Goal: Information Seeking & Learning: Check status

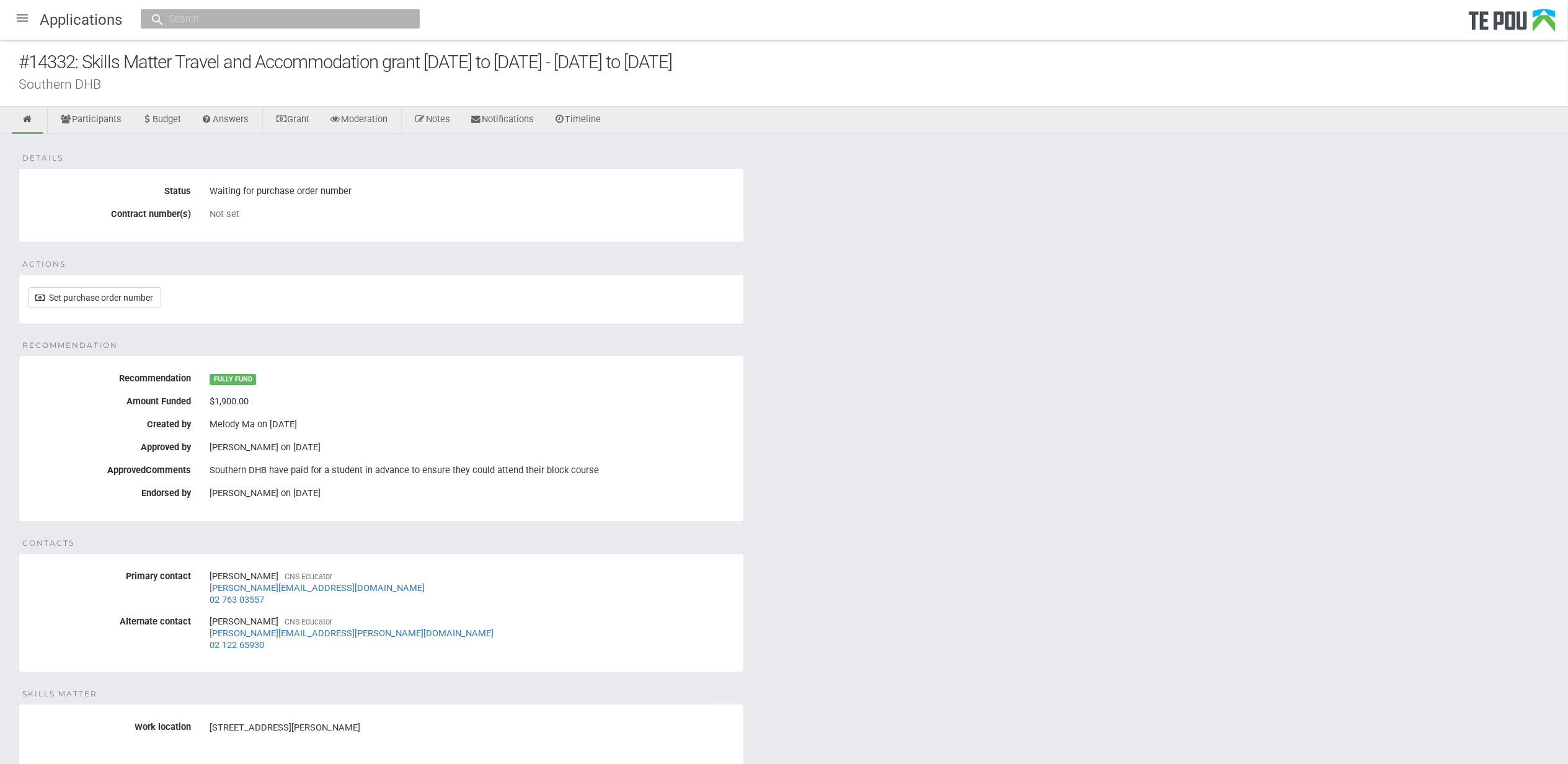
click at [81, 83] on div "Southern DHB" at bounding box center [793, 84] width 1550 height 13
drag, startPoint x: 25, startPoint y: 86, endPoint x: 140, endPoint y: 86, distance: 115.0
click at [140, 86] on div "Southern DHB" at bounding box center [793, 84] width 1550 height 13
click at [144, 86] on div "Southern DHB" at bounding box center [793, 84] width 1550 height 13
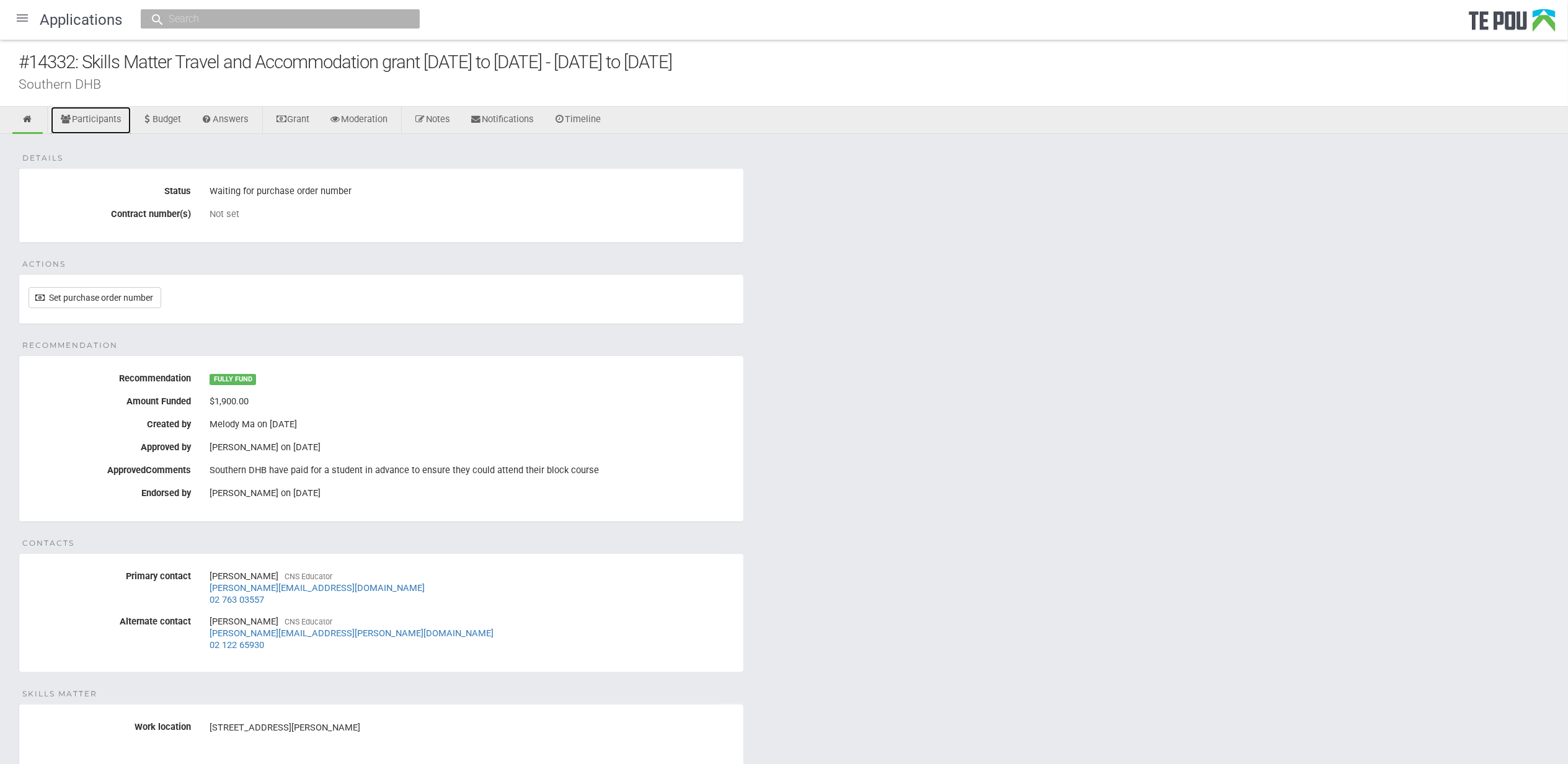
click at [96, 122] on link "Participants" at bounding box center [91, 120] width 80 height 27
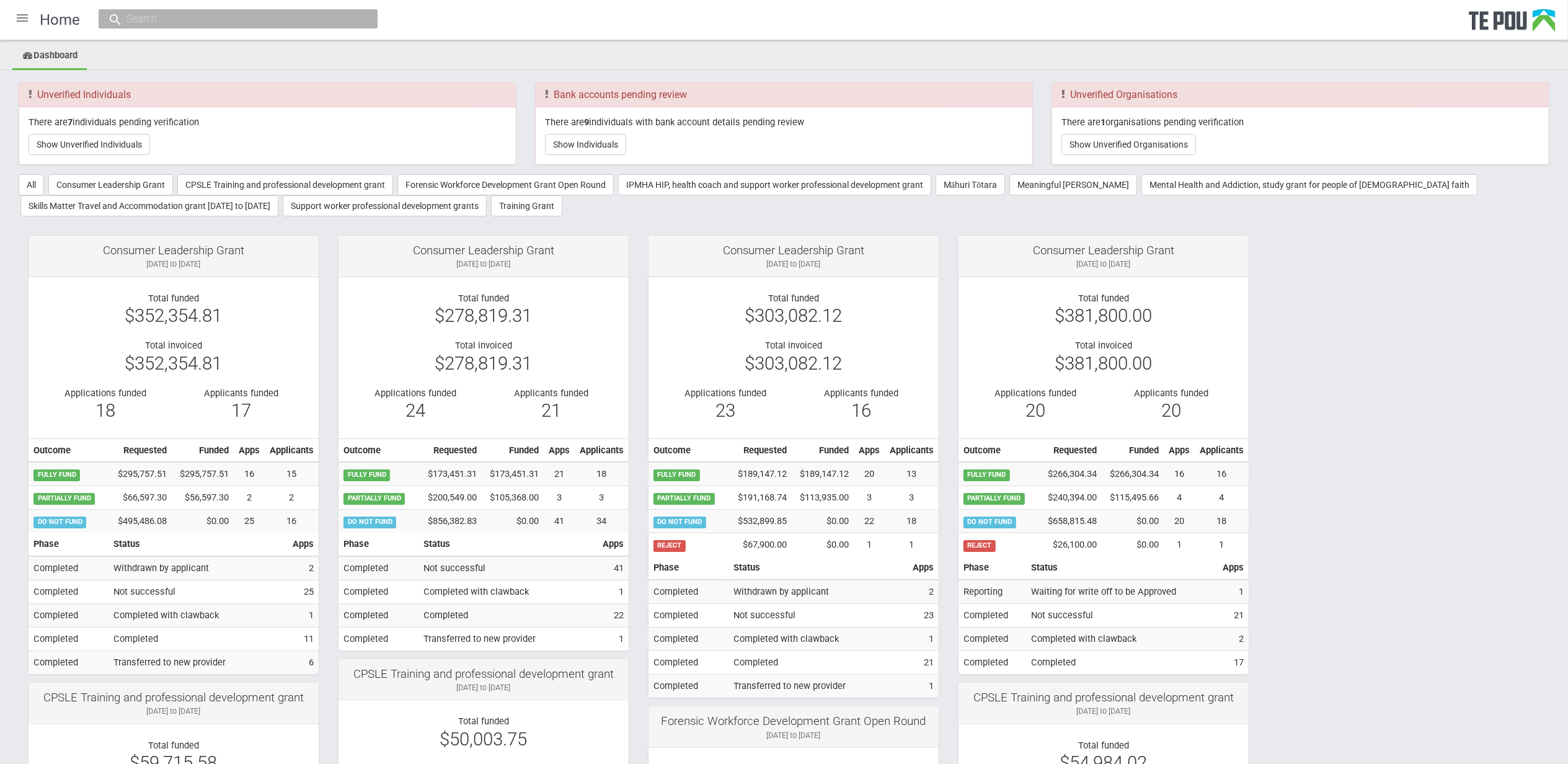
click at [201, 16] on input "text" at bounding box center [232, 19] width 218 height 13
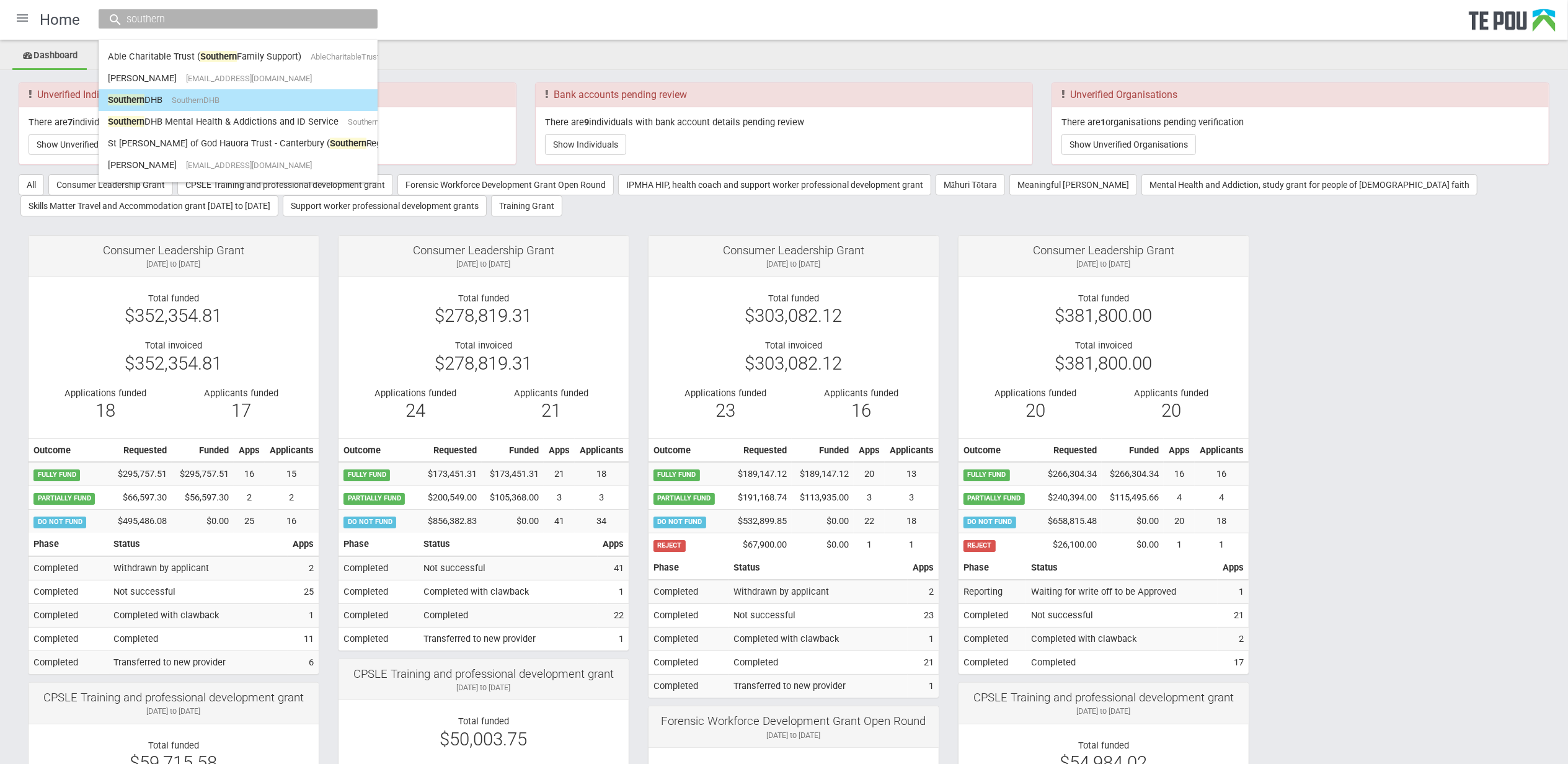
type input "southern"
click at [255, 102] on link "Southern DHB SouthernDHB" at bounding box center [238, 100] width 260 height 19
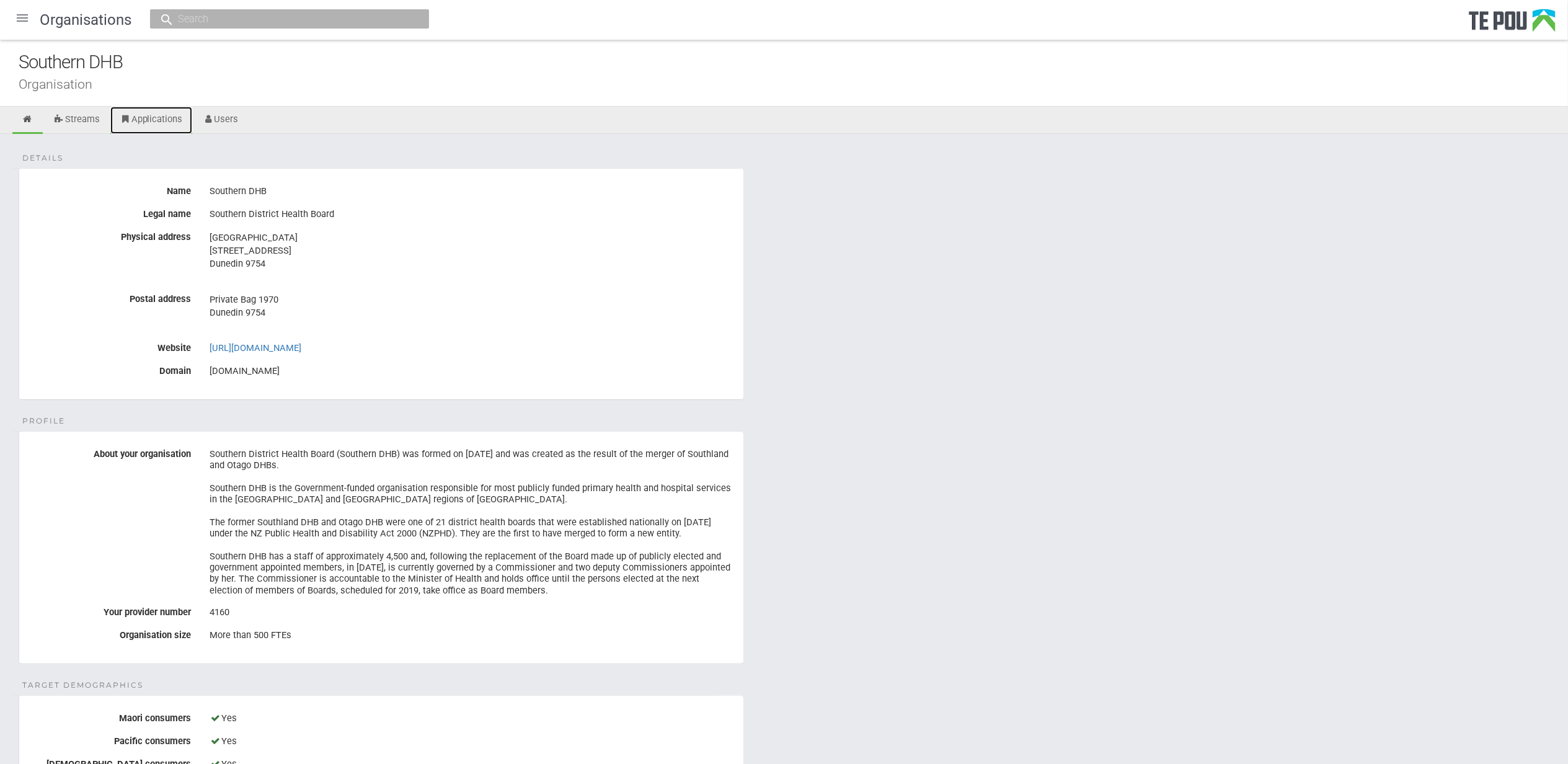
click at [157, 108] on link "Applications" at bounding box center [151, 120] width 82 height 27
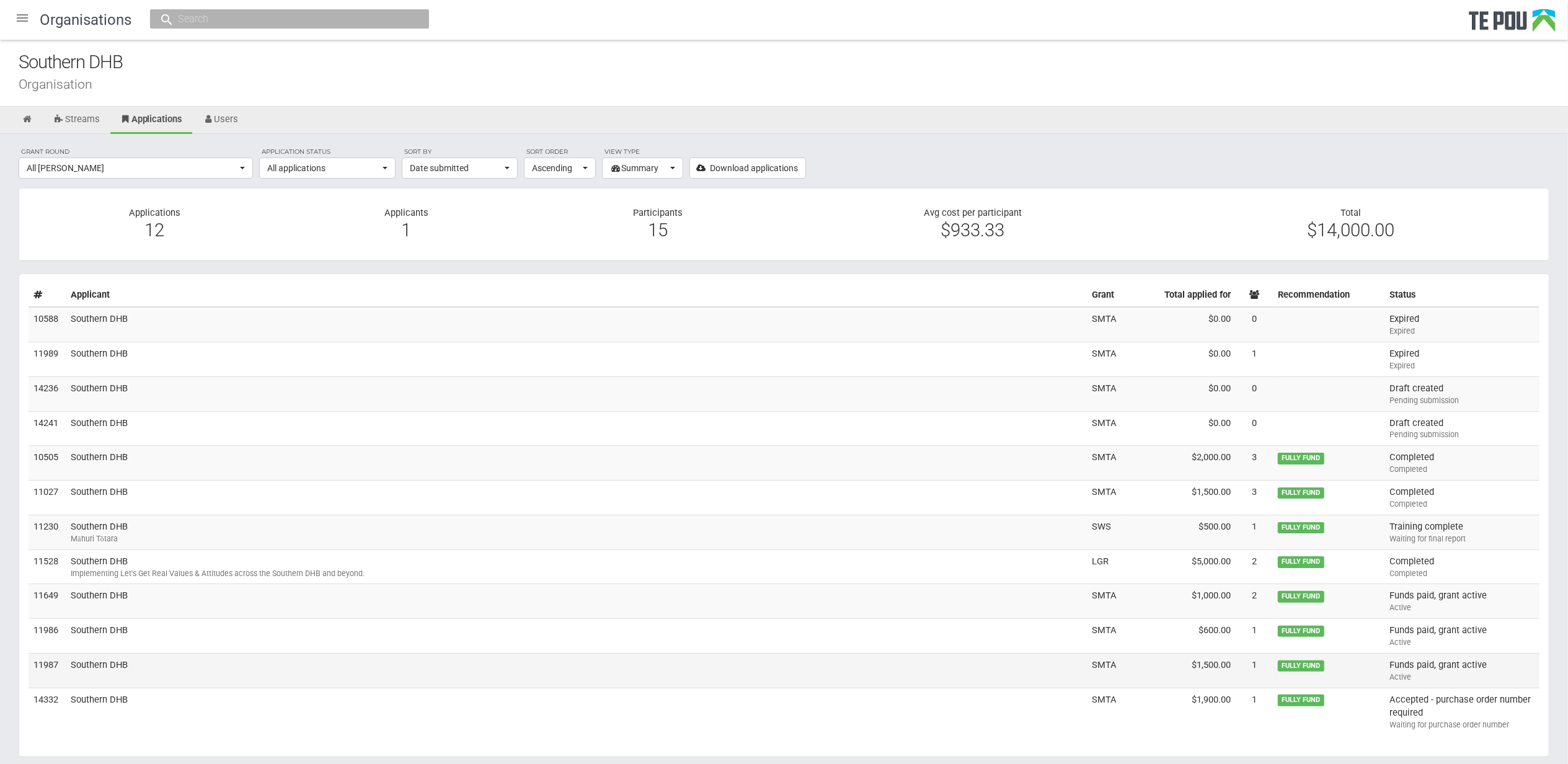
click at [95, 665] on td "Southern DHB" at bounding box center [577, 671] width 1022 height 35
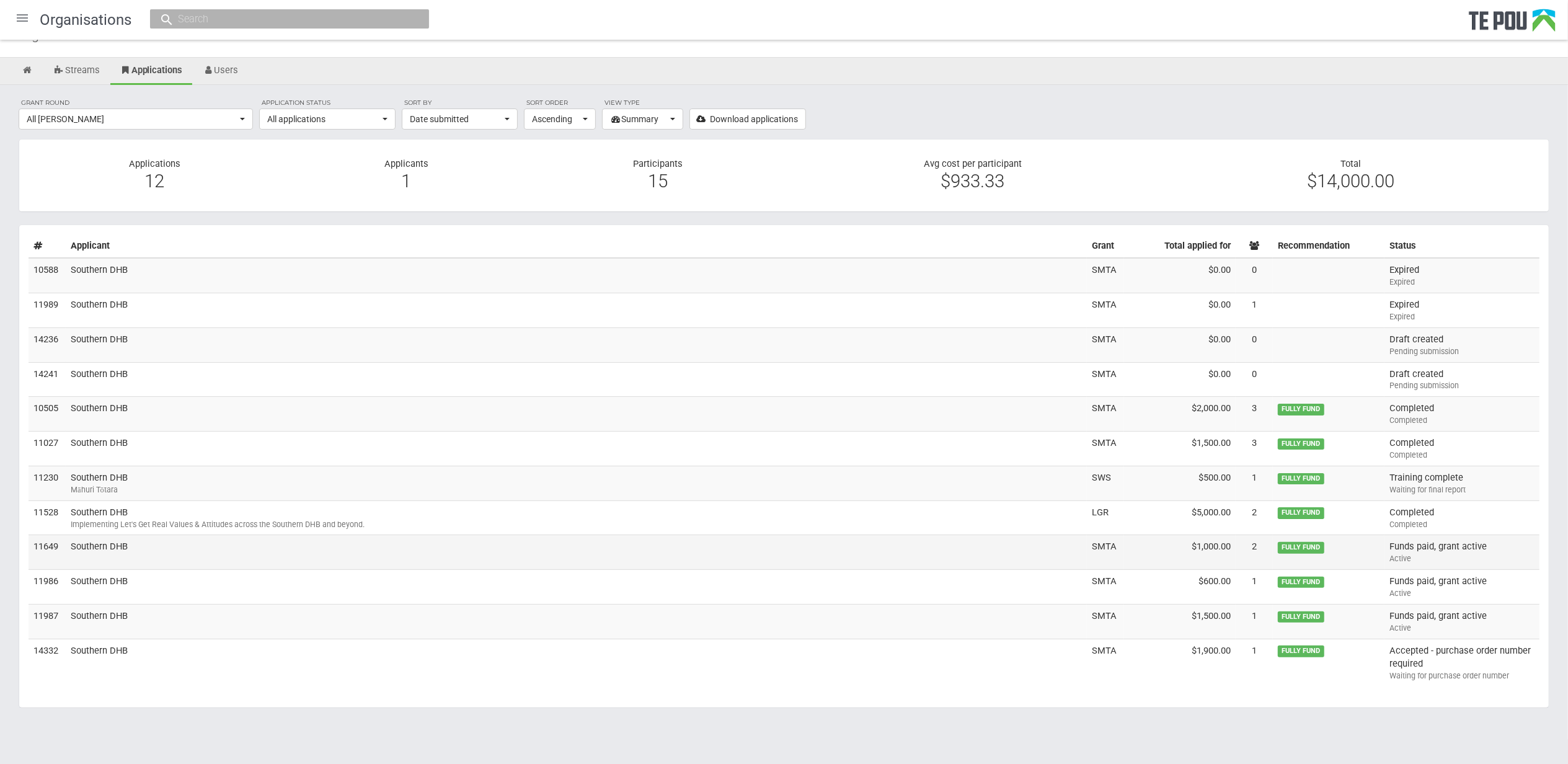
scroll to position [53, 0]
click at [110, 614] on td "Southern DHB" at bounding box center [577, 621] width 1022 height 35
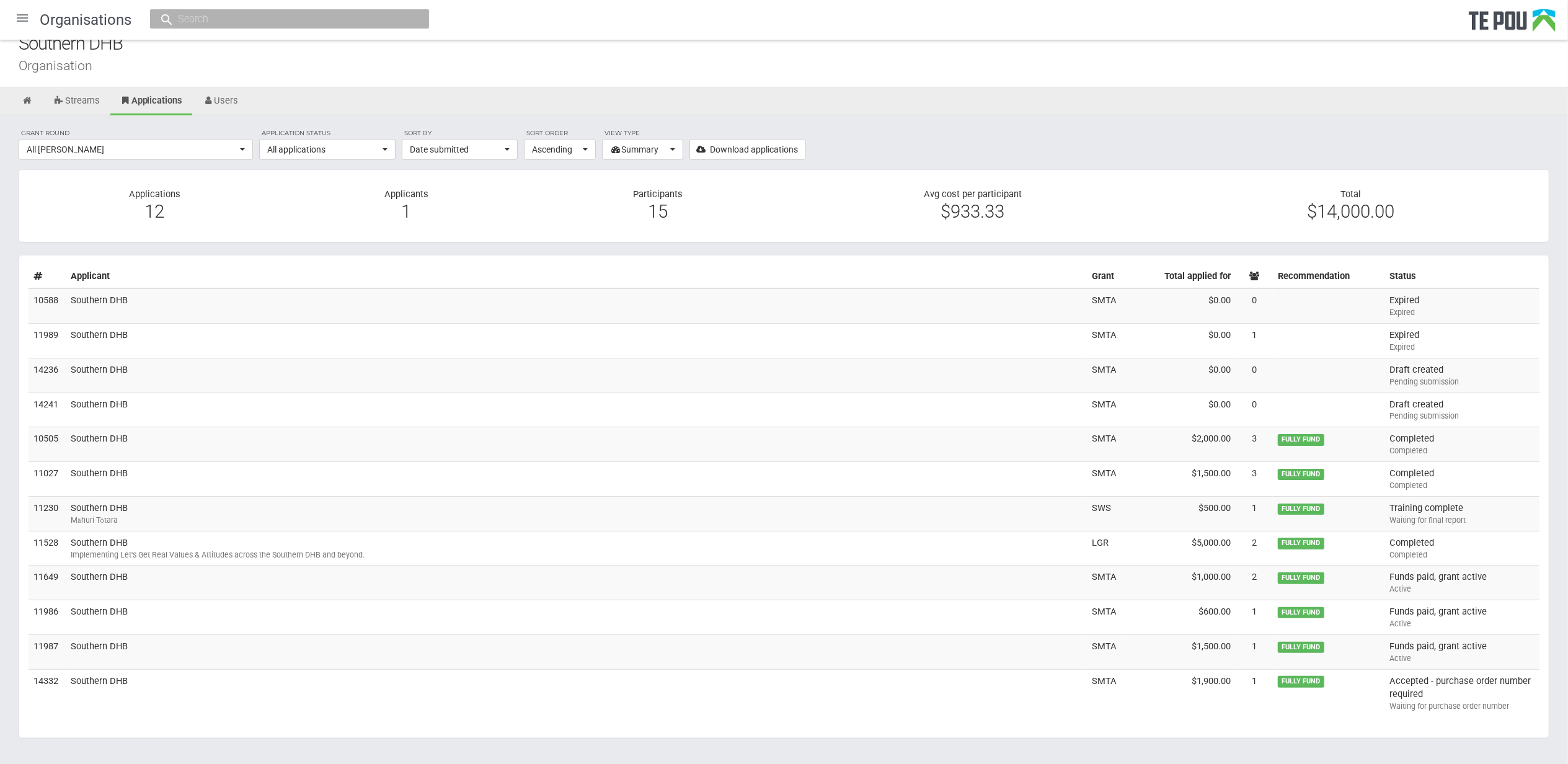
scroll to position [0, 0]
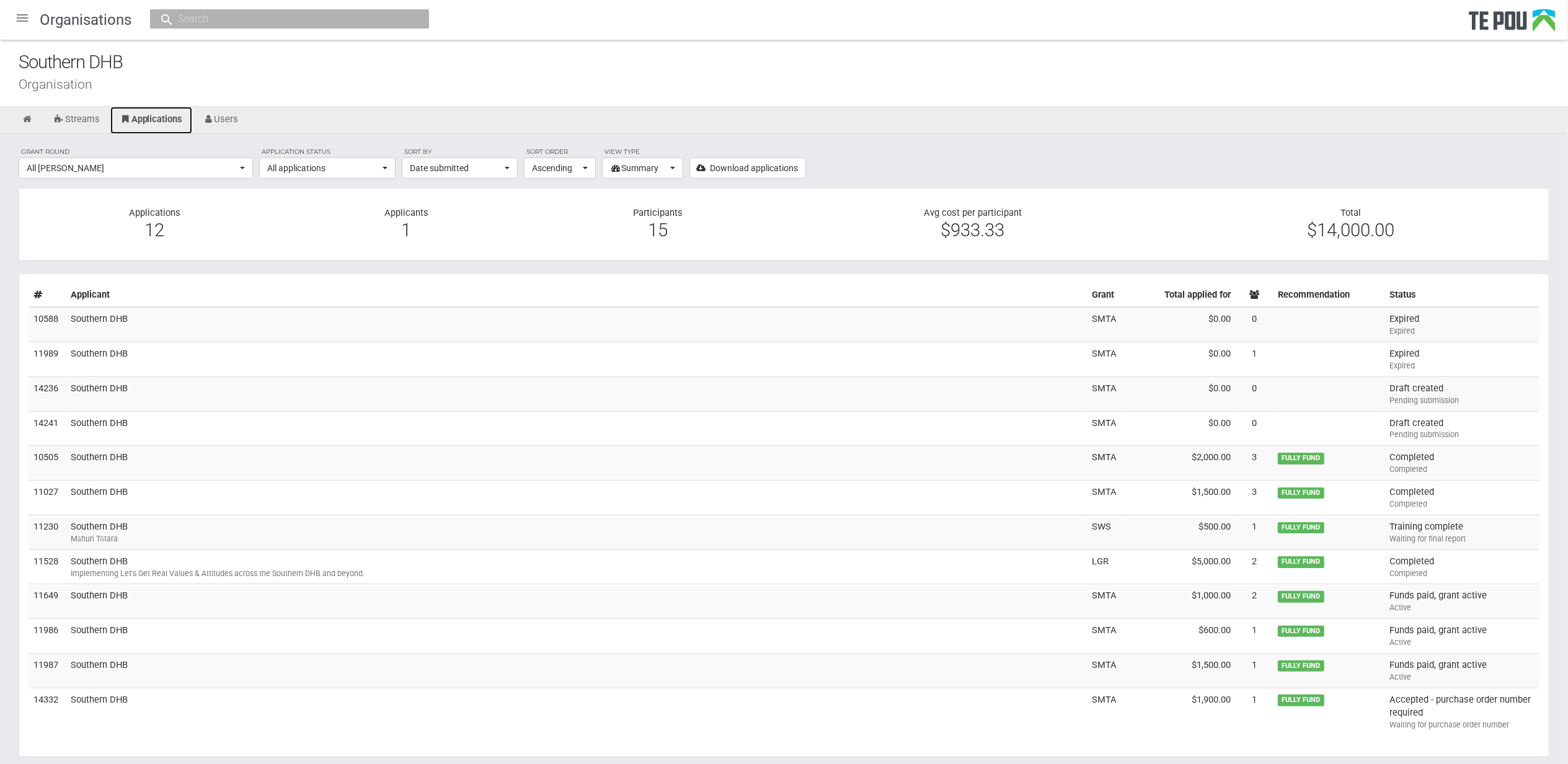
click at [150, 117] on link "Applications" at bounding box center [151, 120] width 82 height 27
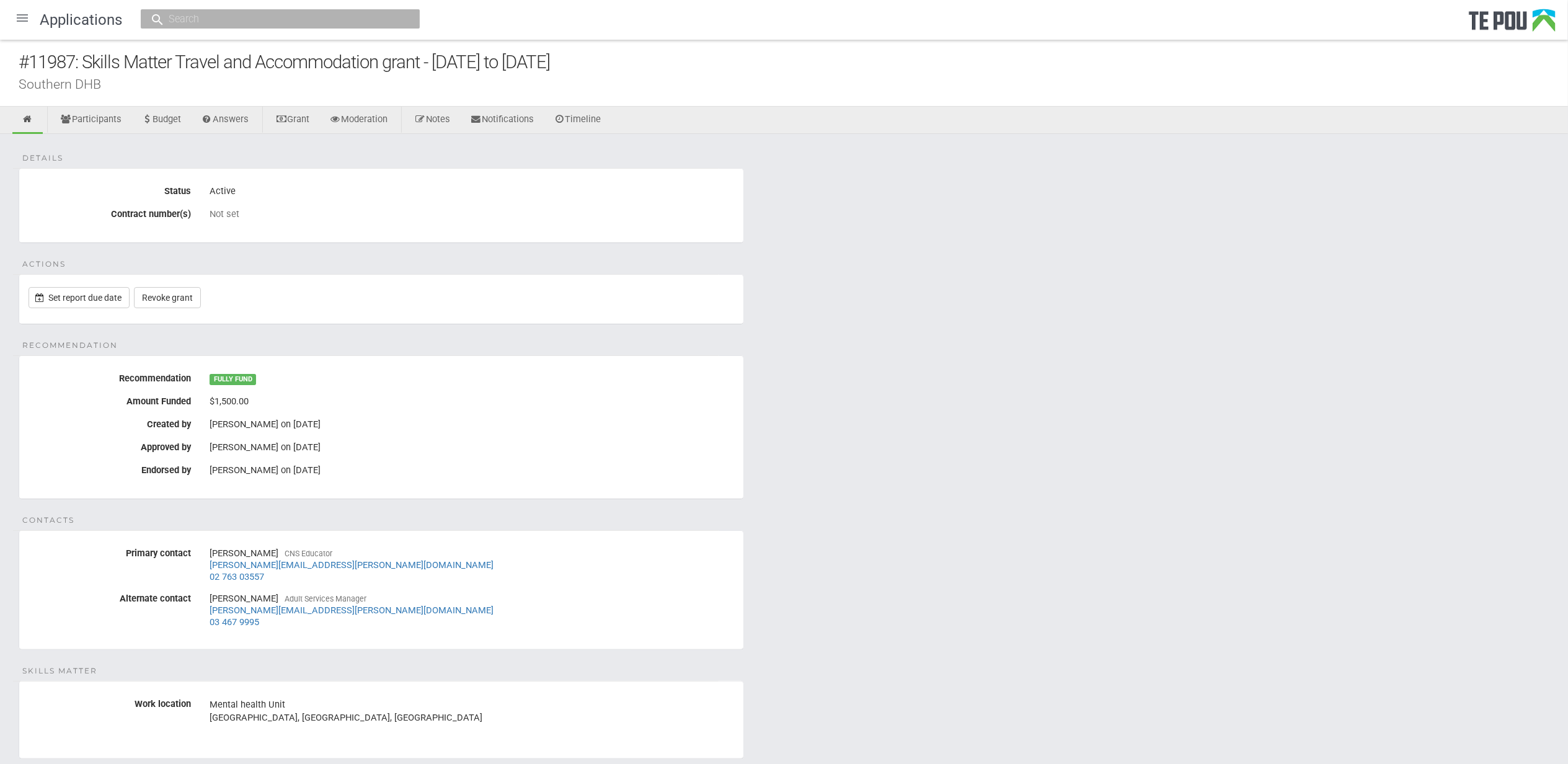
click at [266, 217] on div "Not set" at bounding box center [471, 214] width 525 height 12
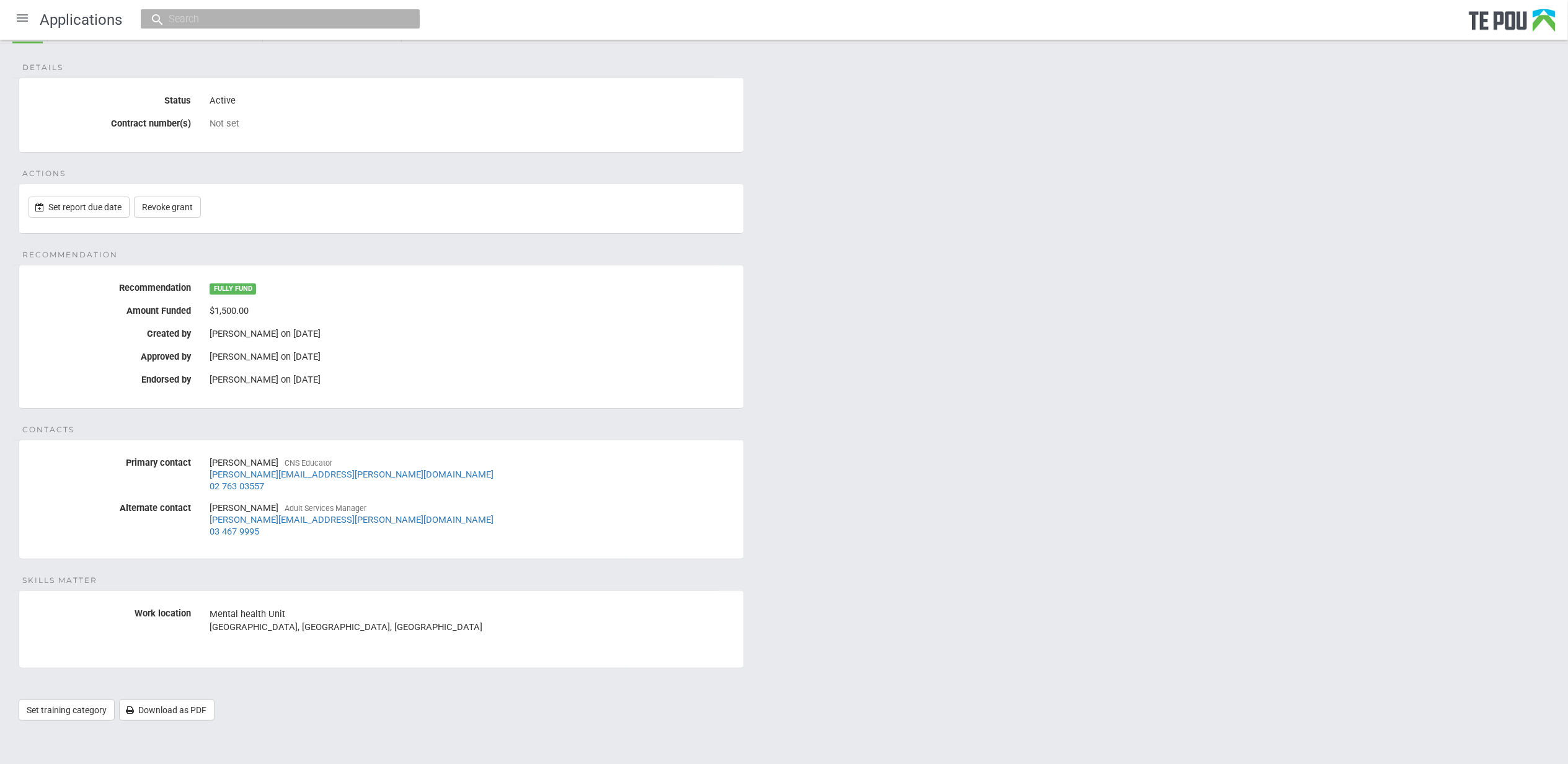
scroll to position [92, 0]
click at [395, 423] on div "Details Status Active Contract number(s) Not set Actions Set report due date Re…" at bounding box center [784, 388] width 1568 height 690
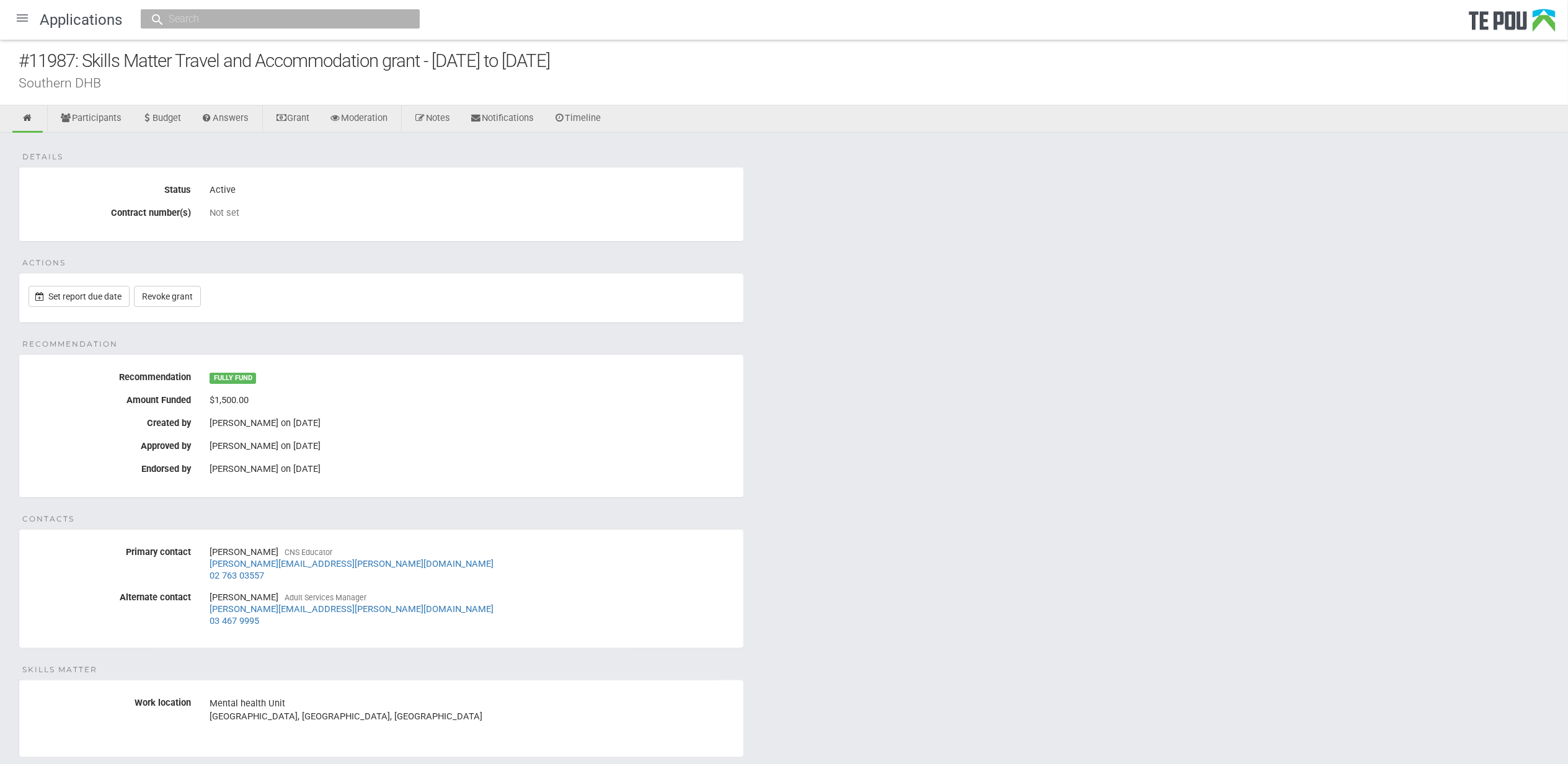
scroll to position [0, 0]
click at [375, 316] on fieldset "Actions Set report due date Revoke grant" at bounding box center [381, 299] width 726 height 50
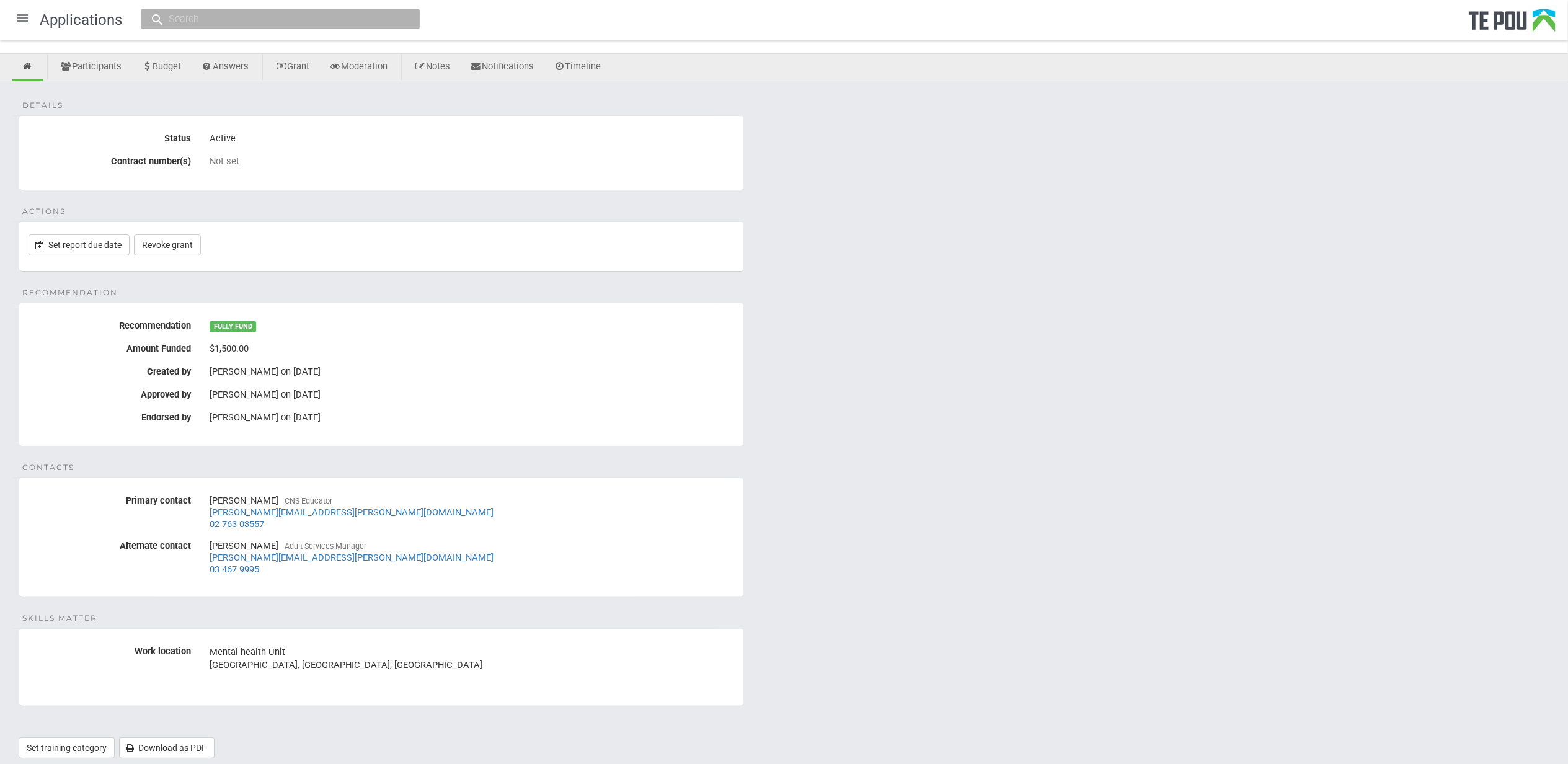
scroll to position [82, 0]
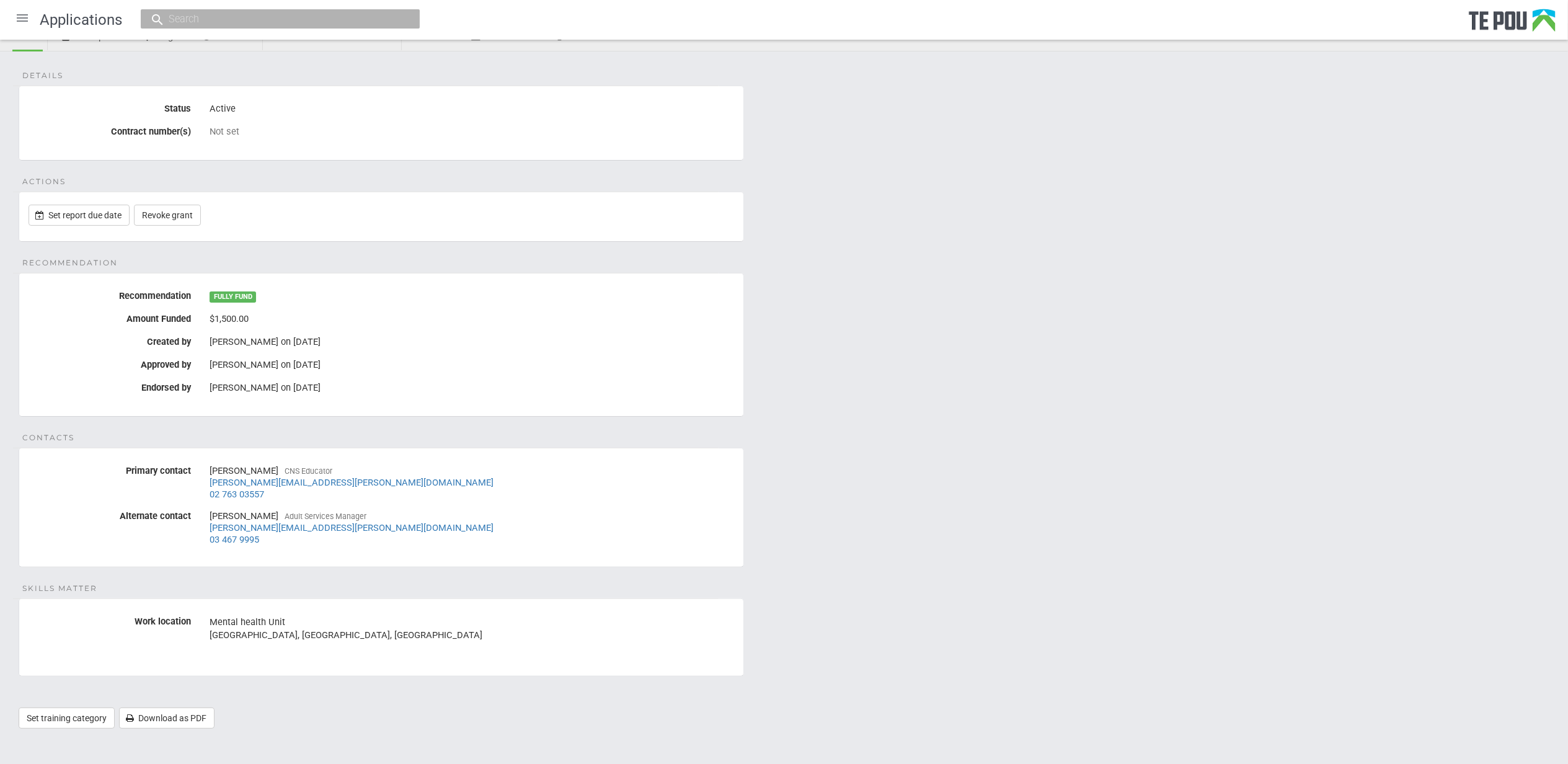
click at [931, 693] on div "Details Status Active Contract number(s) Not set Actions Set report due date Re…" at bounding box center [784, 396] width 1568 height 690
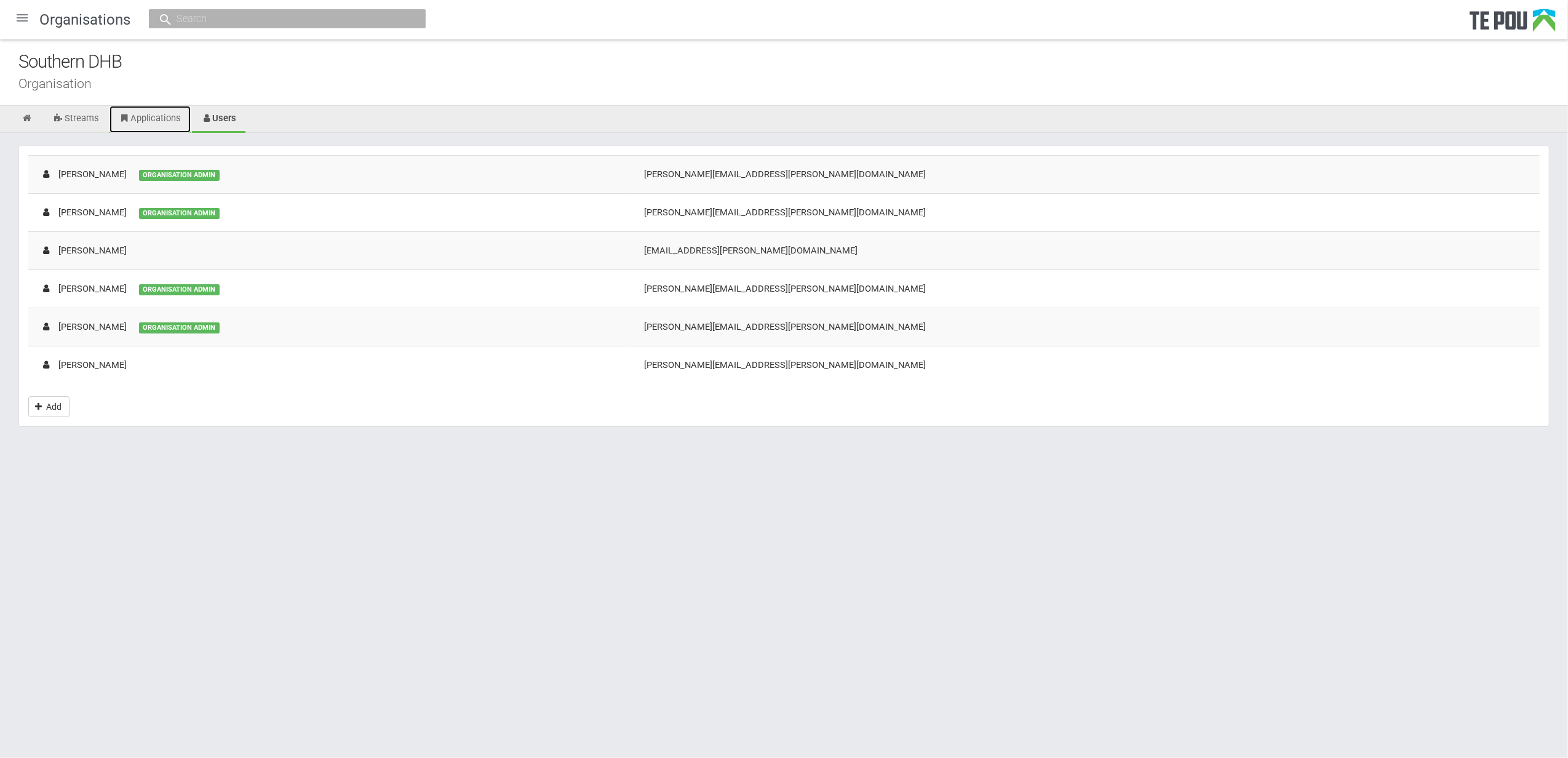
click at [172, 117] on link "Applications" at bounding box center [150, 119] width 81 height 27
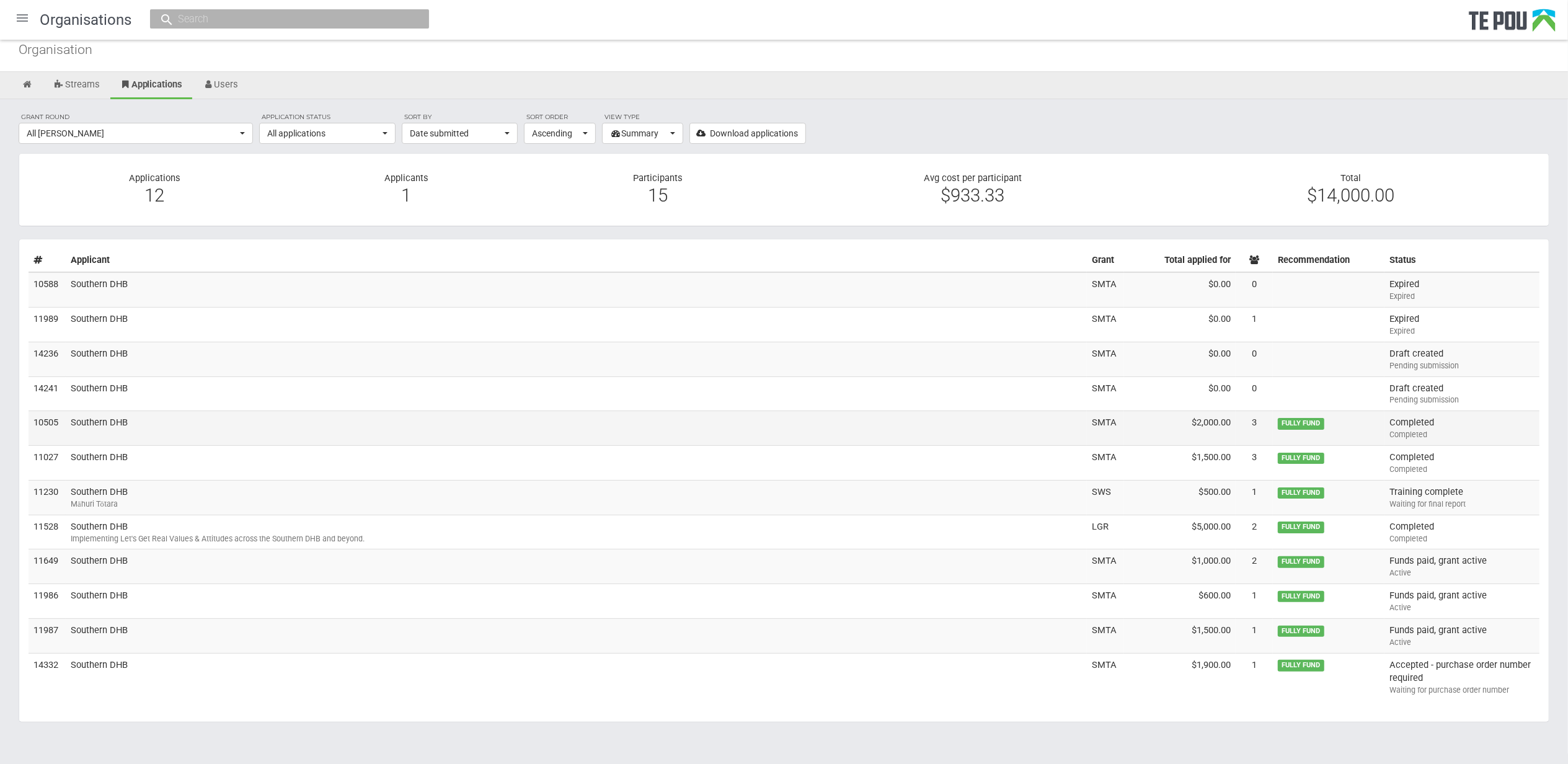
scroll to position [53, 0]
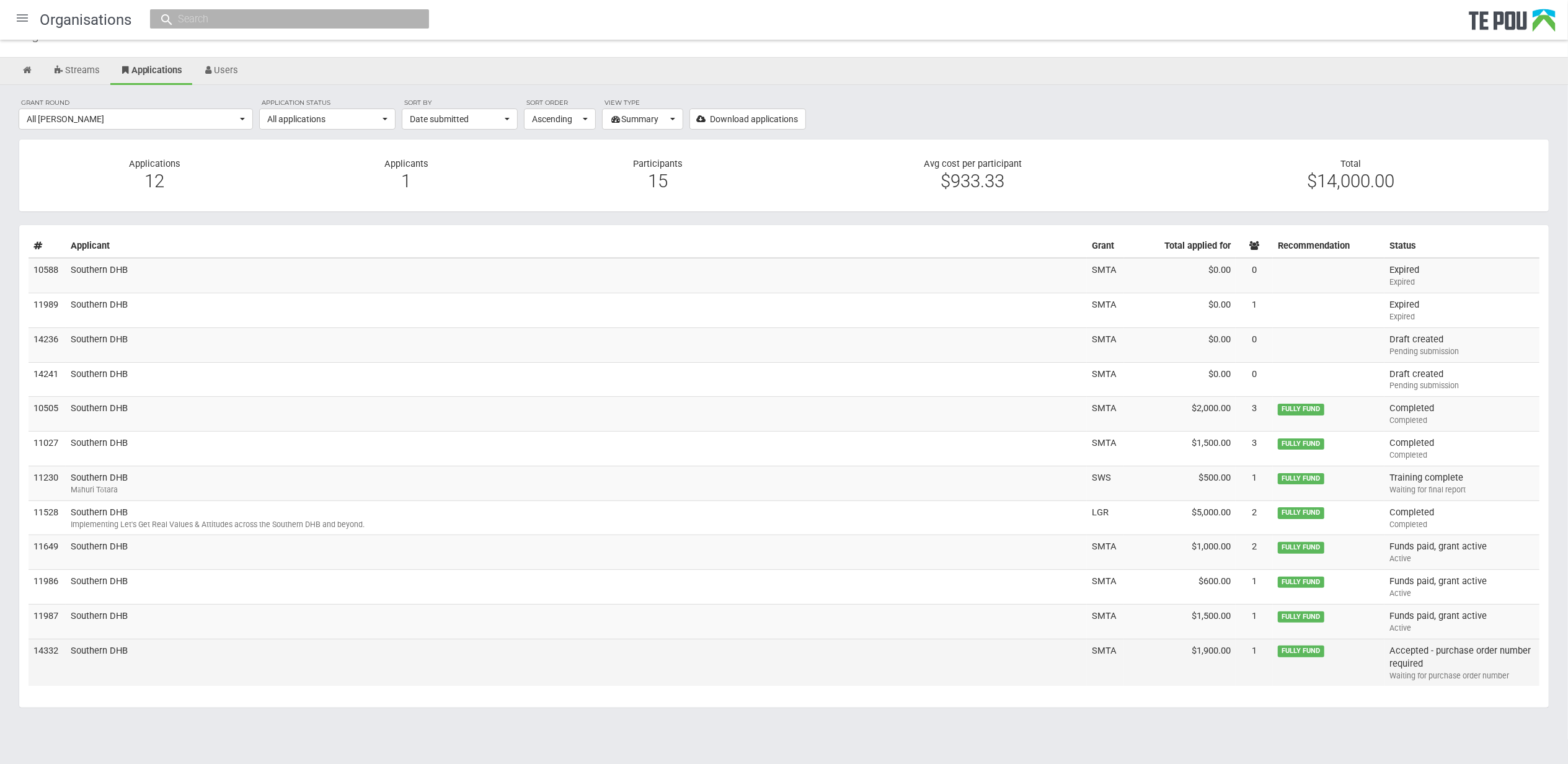
click at [1437, 673] on div "Waiting for purchase order number" at bounding box center [1463, 677] width 145 height 12
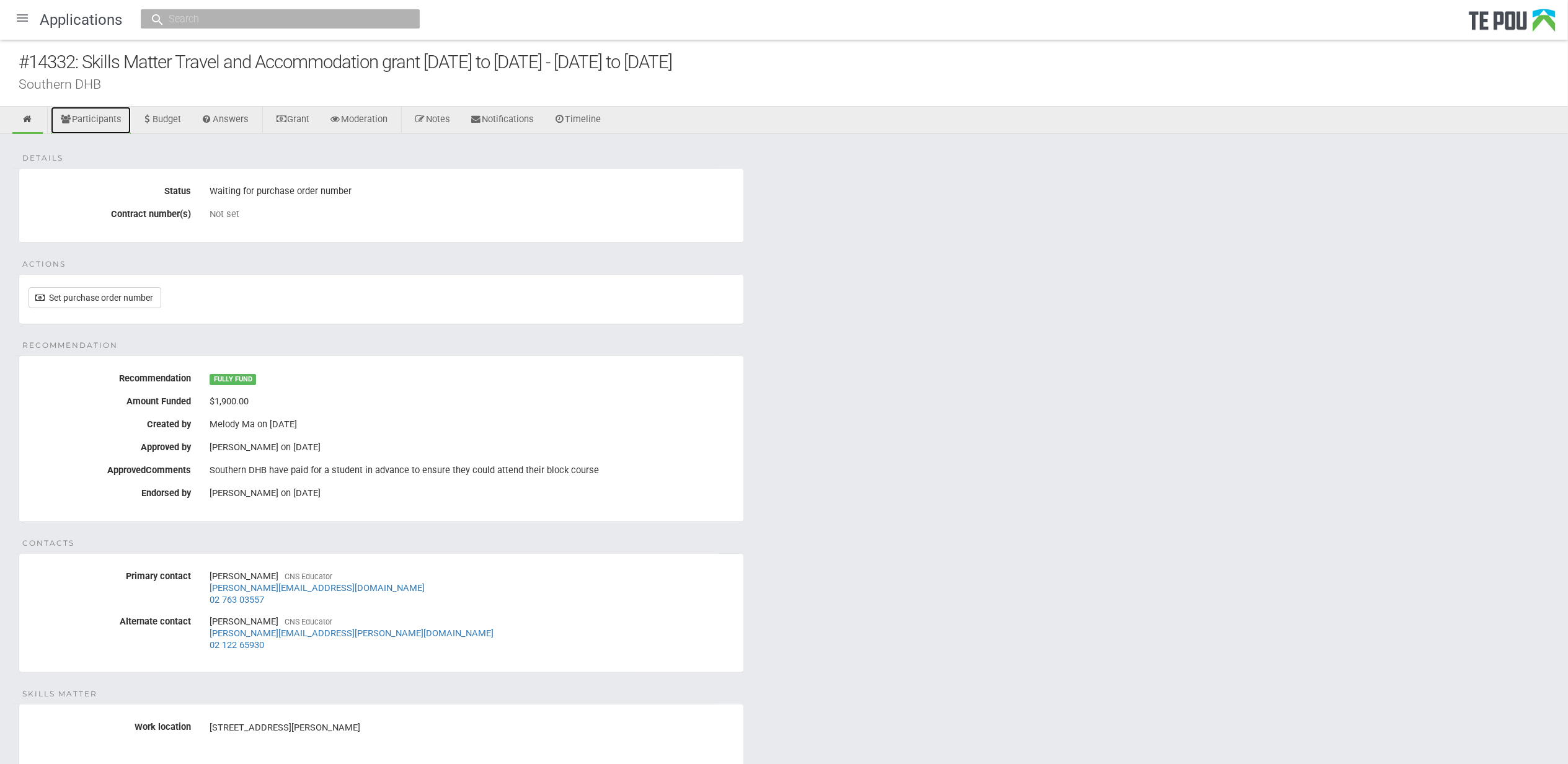
click at [90, 129] on link "Participants" at bounding box center [91, 120] width 80 height 27
click at [232, 12] on input "text" at bounding box center [274, 19] width 218 height 13
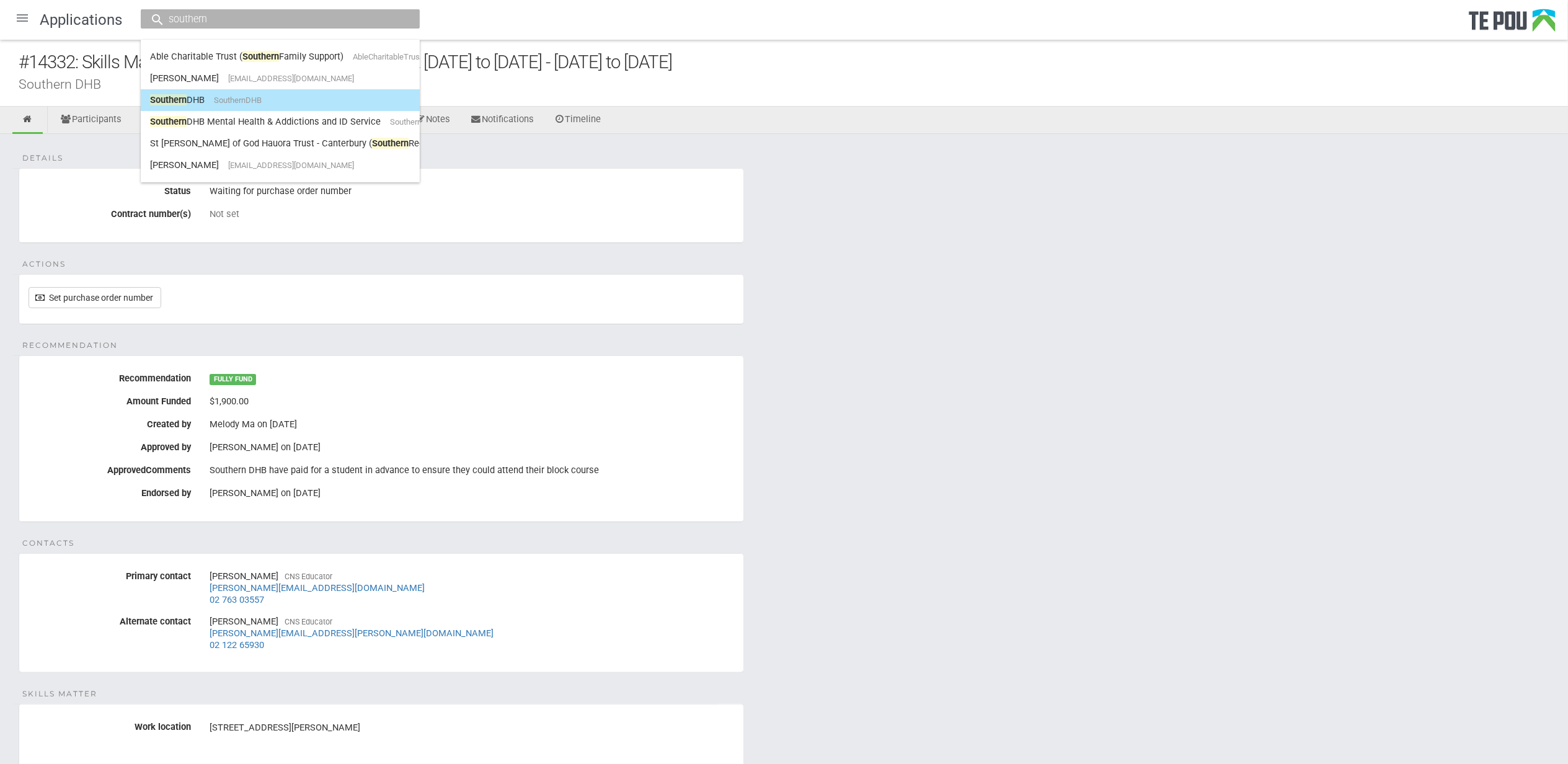
type input "southern"
click at [287, 95] on link "Southern DHB SouthernDHB" at bounding box center [280, 100] width 260 height 19
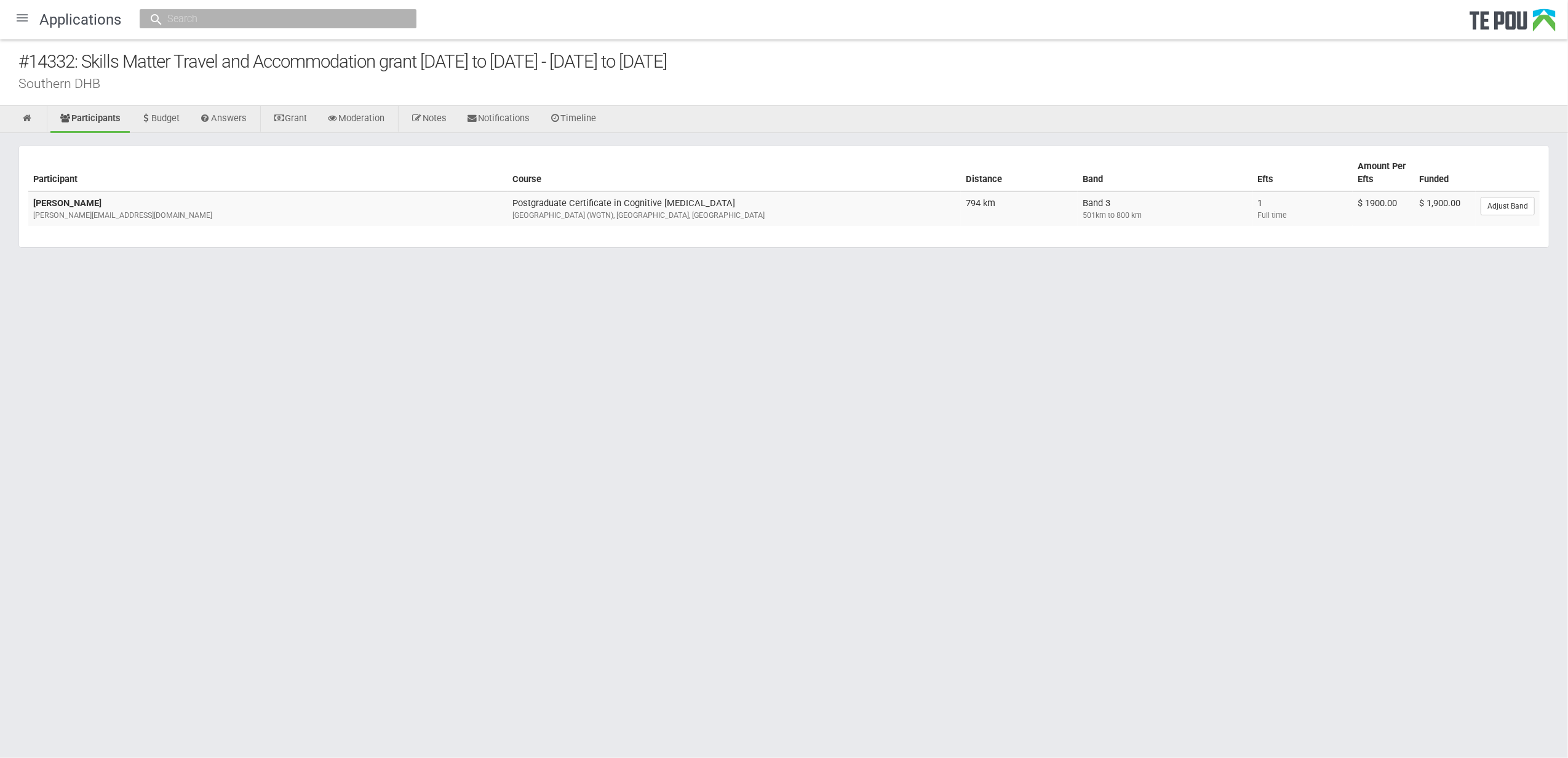
click at [1396, 372] on html "Home Applications [PERSON_NAME] Applicants Organisations Individuals Moderation…" at bounding box center [784, 379] width 1568 height 758
click at [1147, 507] on html "Home Applications [PERSON_NAME] Applicants Organisations Individuals Moderation…" at bounding box center [784, 379] width 1568 height 758
click at [1140, 536] on html "Home Applications [PERSON_NAME] Applicants Organisations Individuals Moderation…" at bounding box center [784, 379] width 1568 height 758
click at [1137, 536] on html "Home Applications Grant rounds Applicants Organisations Individuals Moderation …" at bounding box center [784, 379] width 1568 height 758
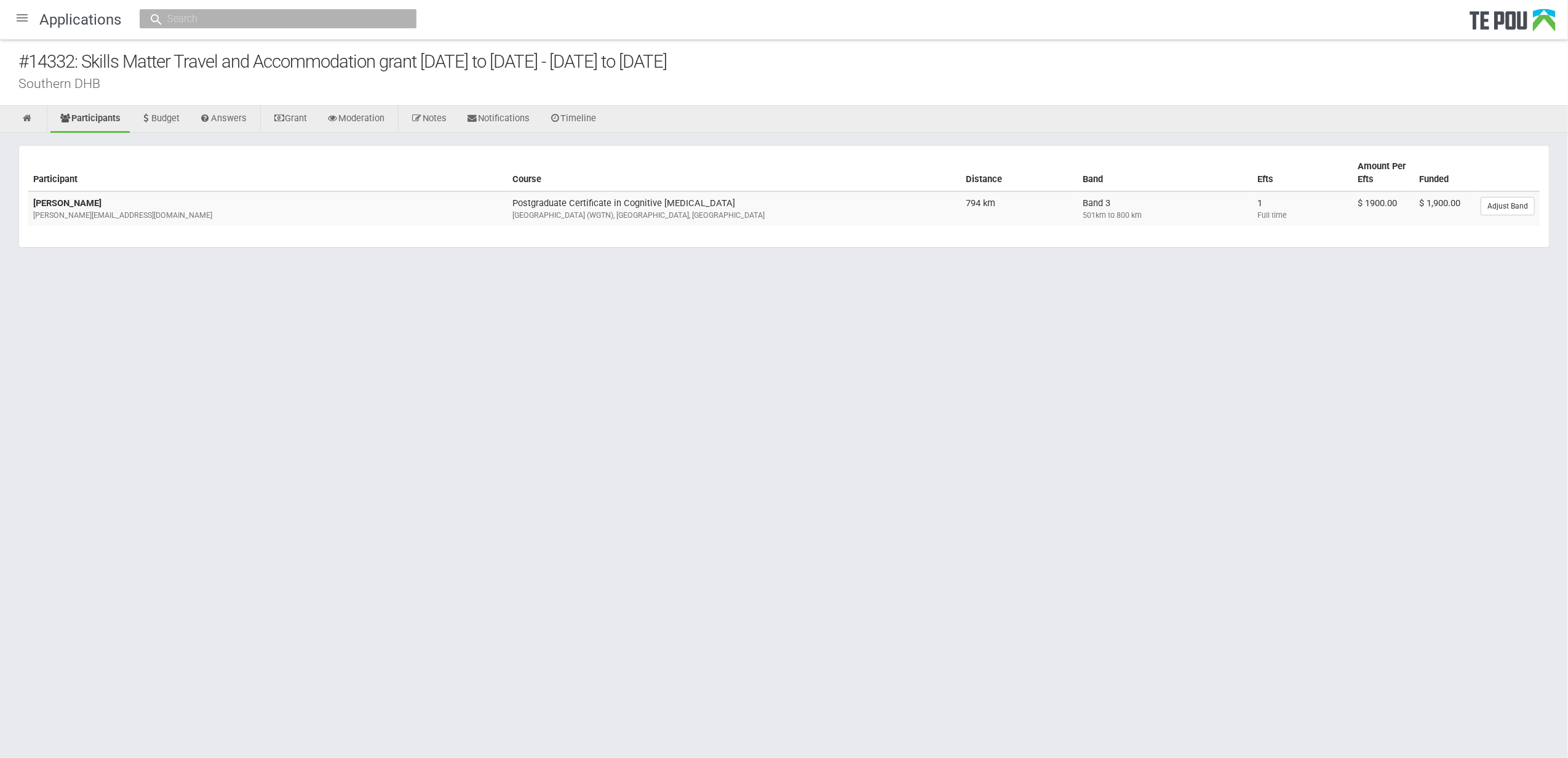
click at [1136, 536] on html "Home Applications Grant rounds Applicants Organisations Individuals Moderation …" at bounding box center [784, 379] width 1568 height 758
click at [620, 525] on html "Home Applications Grant rounds Applicants Organisations Individuals Moderation …" at bounding box center [784, 379] width 1568 height 758
click at [618, 523] on html "Home Applications Grant rounds Applicants Organisations Individuals Moderation …" at bounding box center [784, 379] width 1568 height 758
click at [662, 541] on html "Home Applications Grant rounds Applicants Organisations Individuals Moderation …" at bounding box center [784, 379] width 1568 height 758
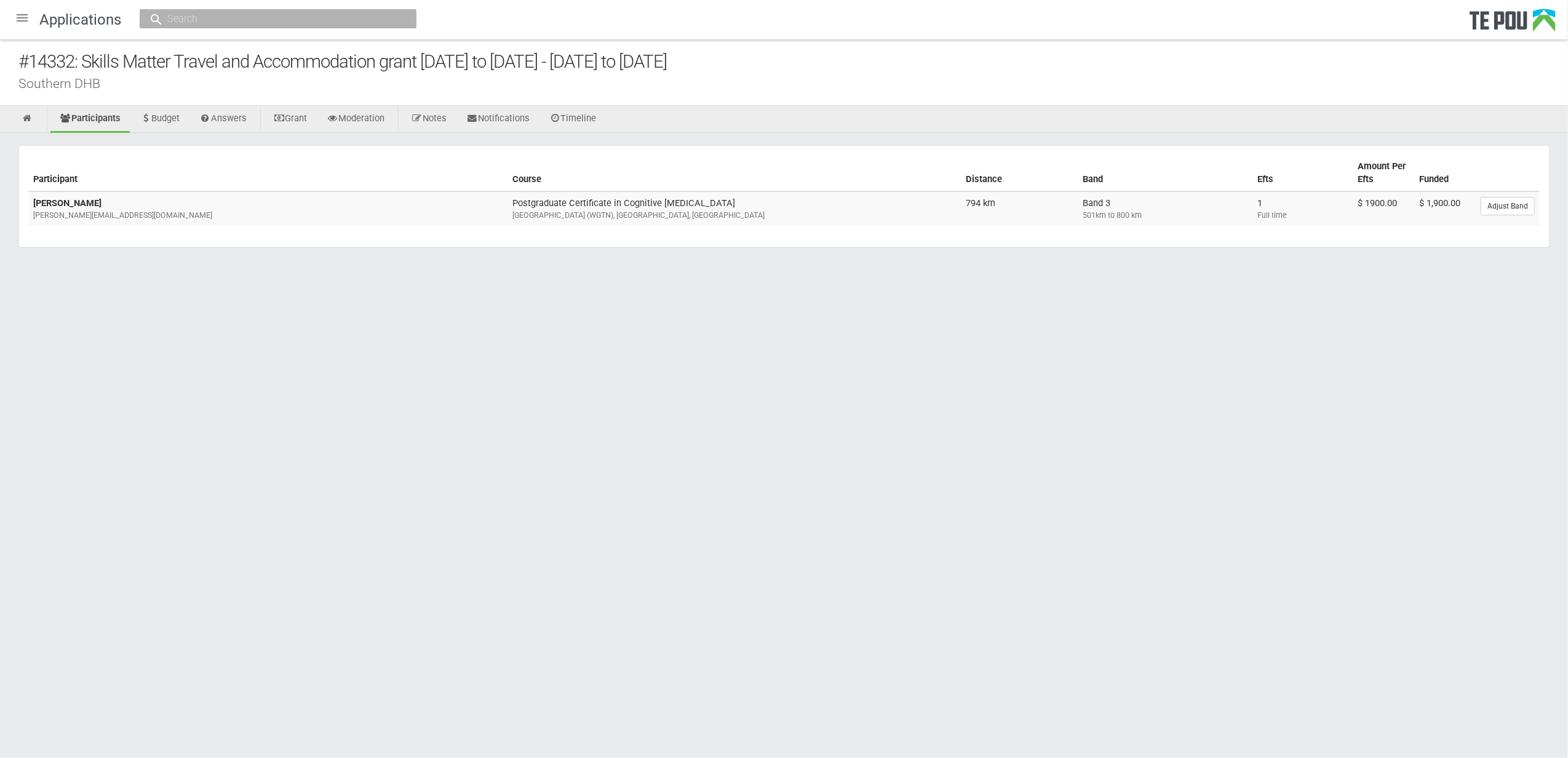
click at [662, 541] on html "Home Applications Grant rounds Applicants Organisations Individuals Moderation …" at bounding box center [784, 379] width 1568 height 758
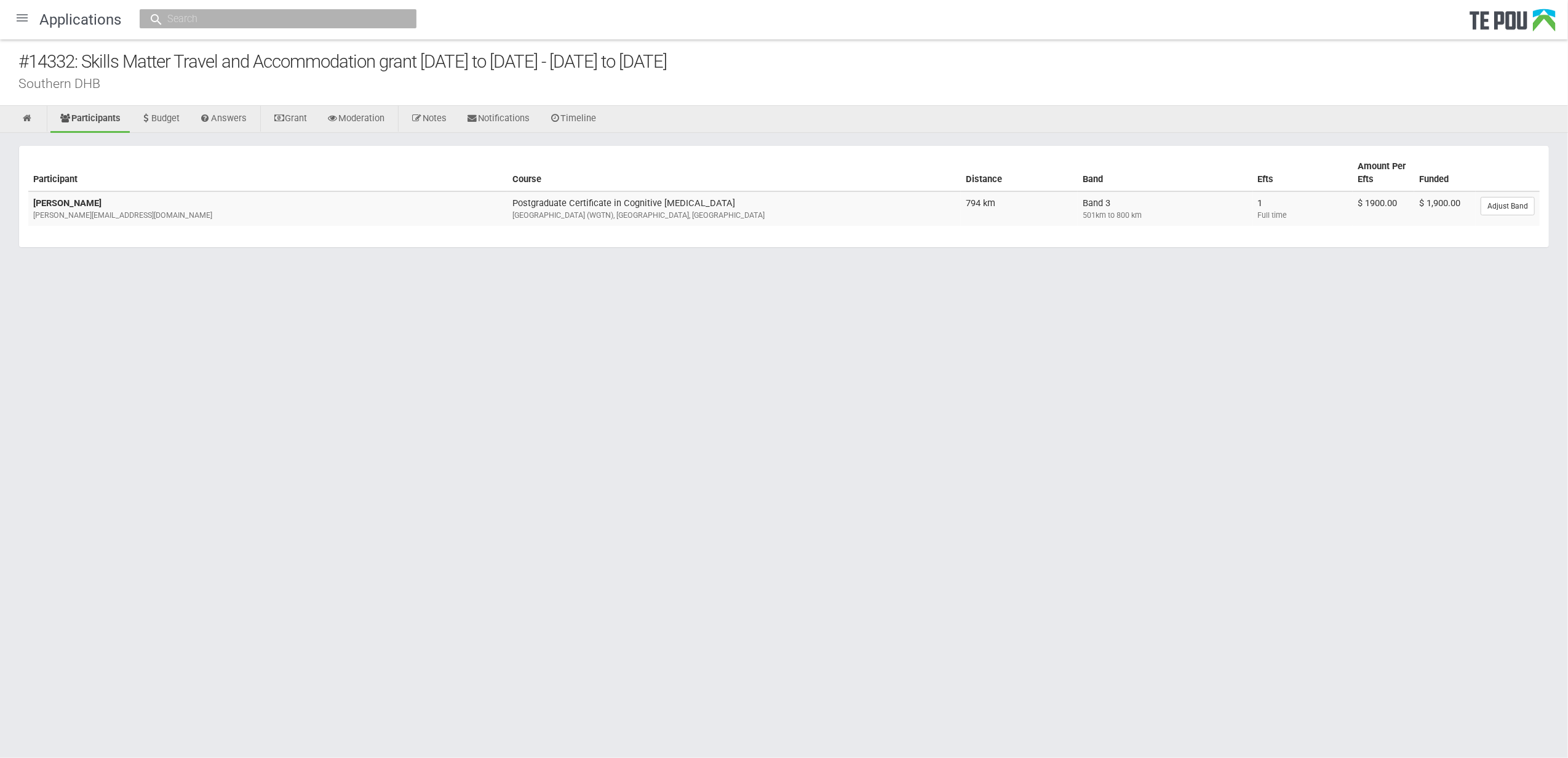
click at [662, 541] on html "Home Applications Grant rounds Applicants Organisations Individuals Moderation …" at bounding box center [784, 379] width 1568 height 758
click at [653, 535] on html "Home Applications Grant rounds Applicants Organisations Individuals Moderation …" at bounding box center [784, 379] width 1568 height 758
click at [651, 476] on html "Home Applications Grant rounds Applicants Organisations Individuals Moderation …" at bounding box center [784, 379] width 1568 height 758
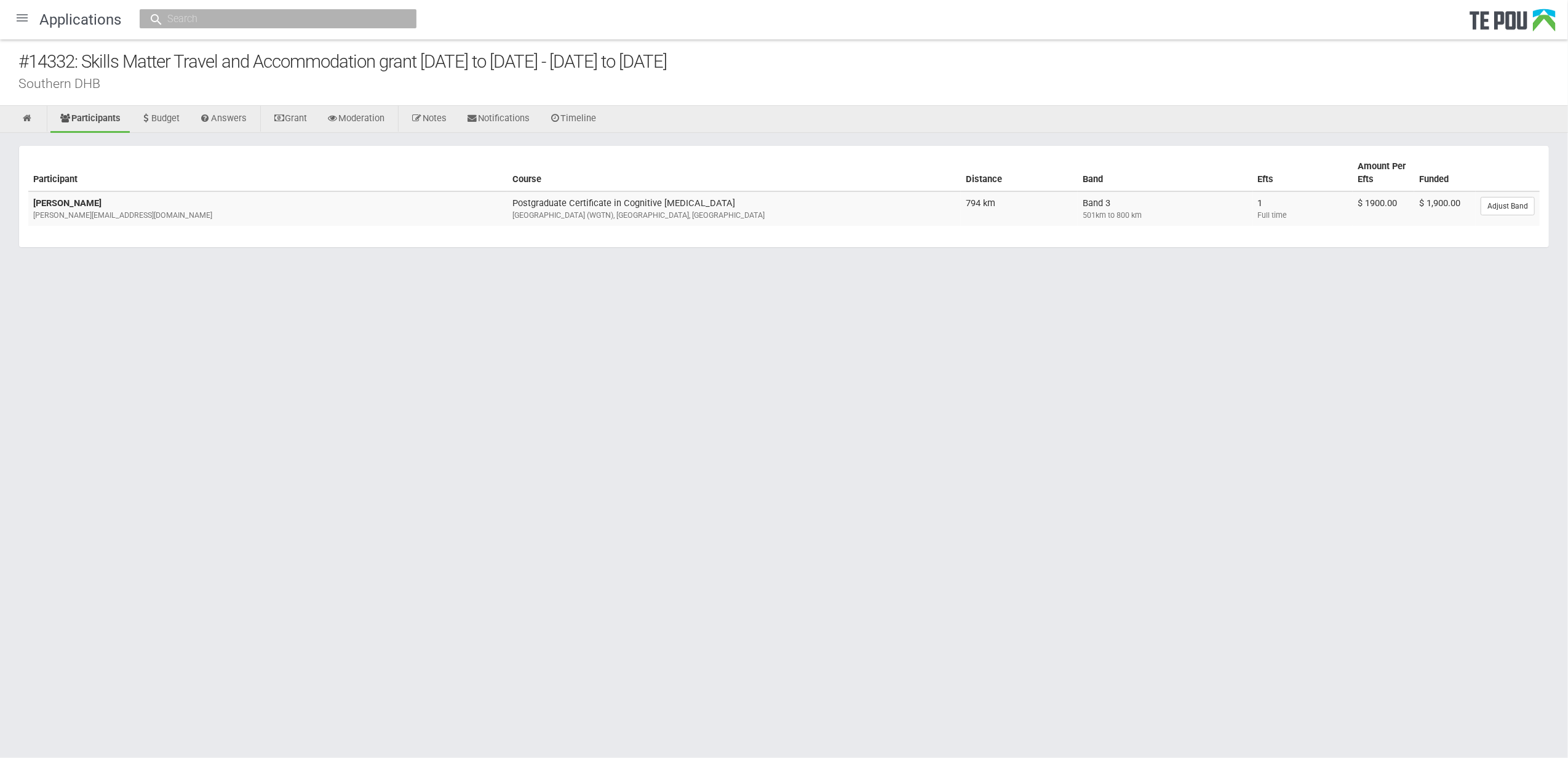
drag, startPoint x: 777, startPoint y: 551, endPoint x: 770, endPoint y: 549, distance: 7.3
click at [775, 551] on html "Home Applications Grant rounds Applicants Organisations Individuals Moderation …" at bounding box center [784, 379] width 1568 height 758
click at [795, 86] on div "Southern DHB" at bounding box center [794, 83] width 1550 height 13
click at [1054, 517] on html "Home Applications Grant rounds Applicants Organisations Individuals Moderation …" at bounding box center [784, 379] width 1568 height 758
click at [881, 469] on html "Home Applications Grant rounds Applicants Organisations Individuals Moderation …" at bounding box center [784, 379] width 1568 height 758
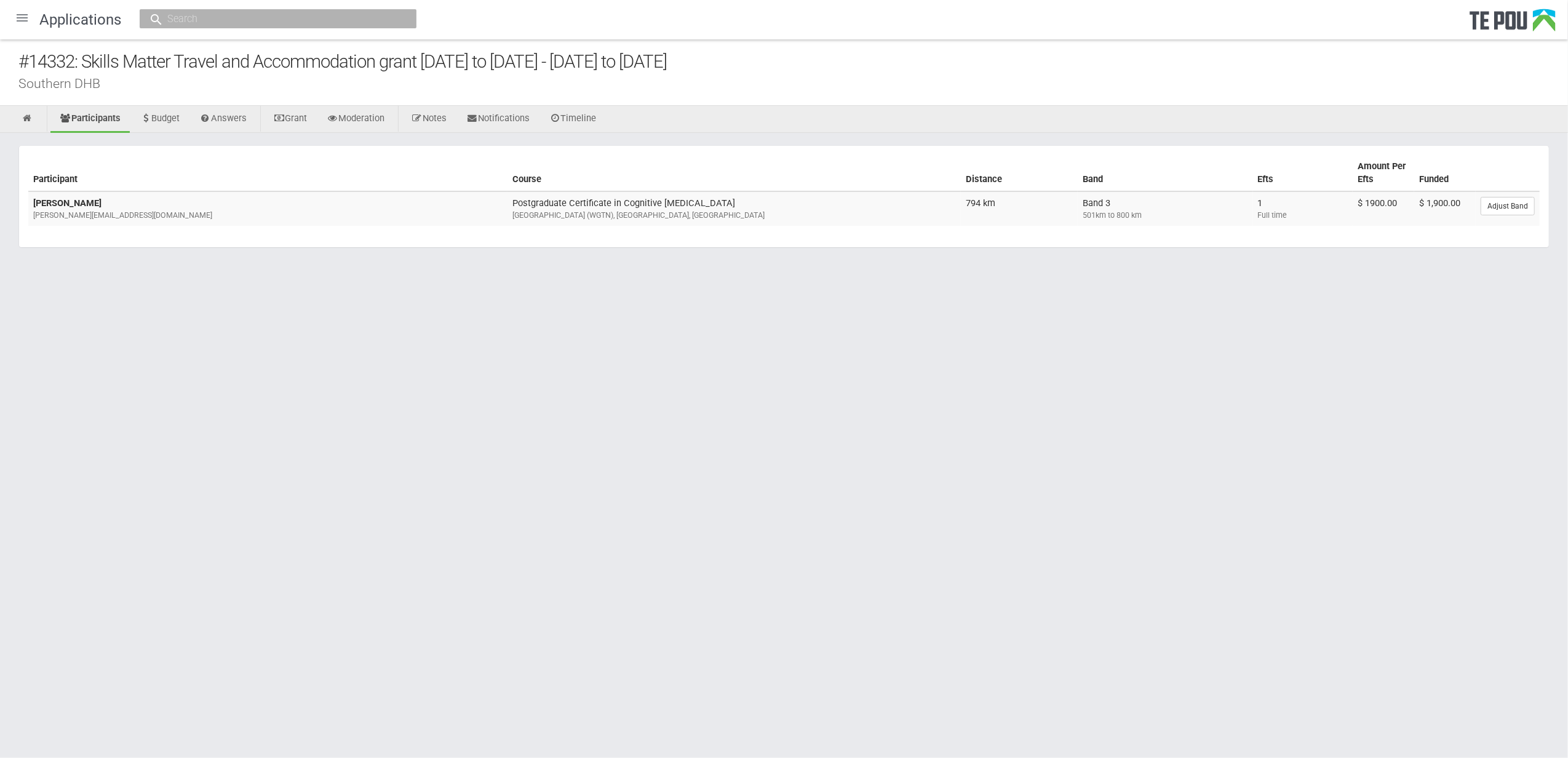
click at [898, 513] on html "Home Applications Grant rounds Applicants Organisations Individuals Moderation …" at bounding box center [784, 379] width 1568 height 758
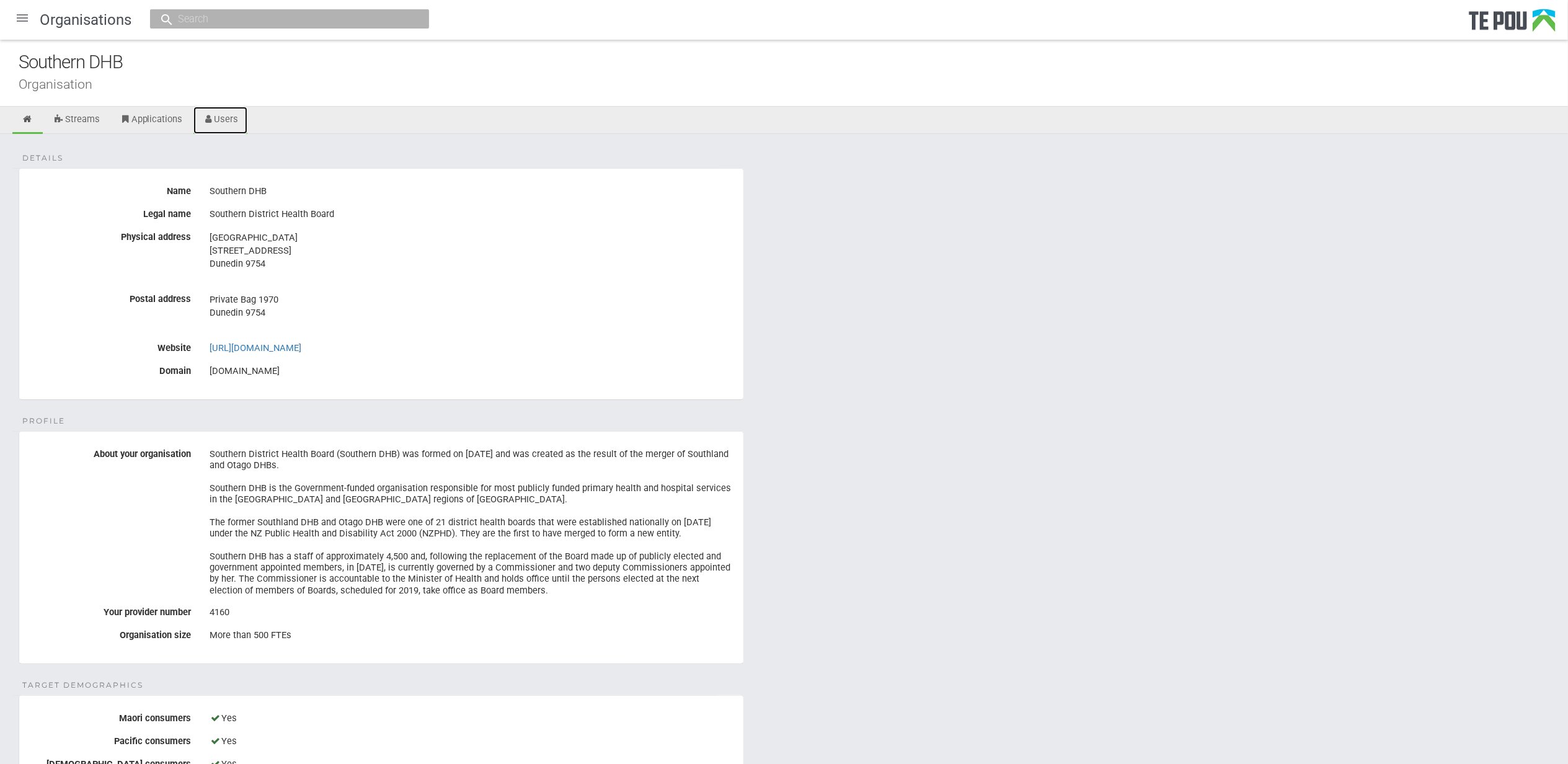
click at [229, 120] on link "Users" at bounding box center [221, 120] width 54 height 27
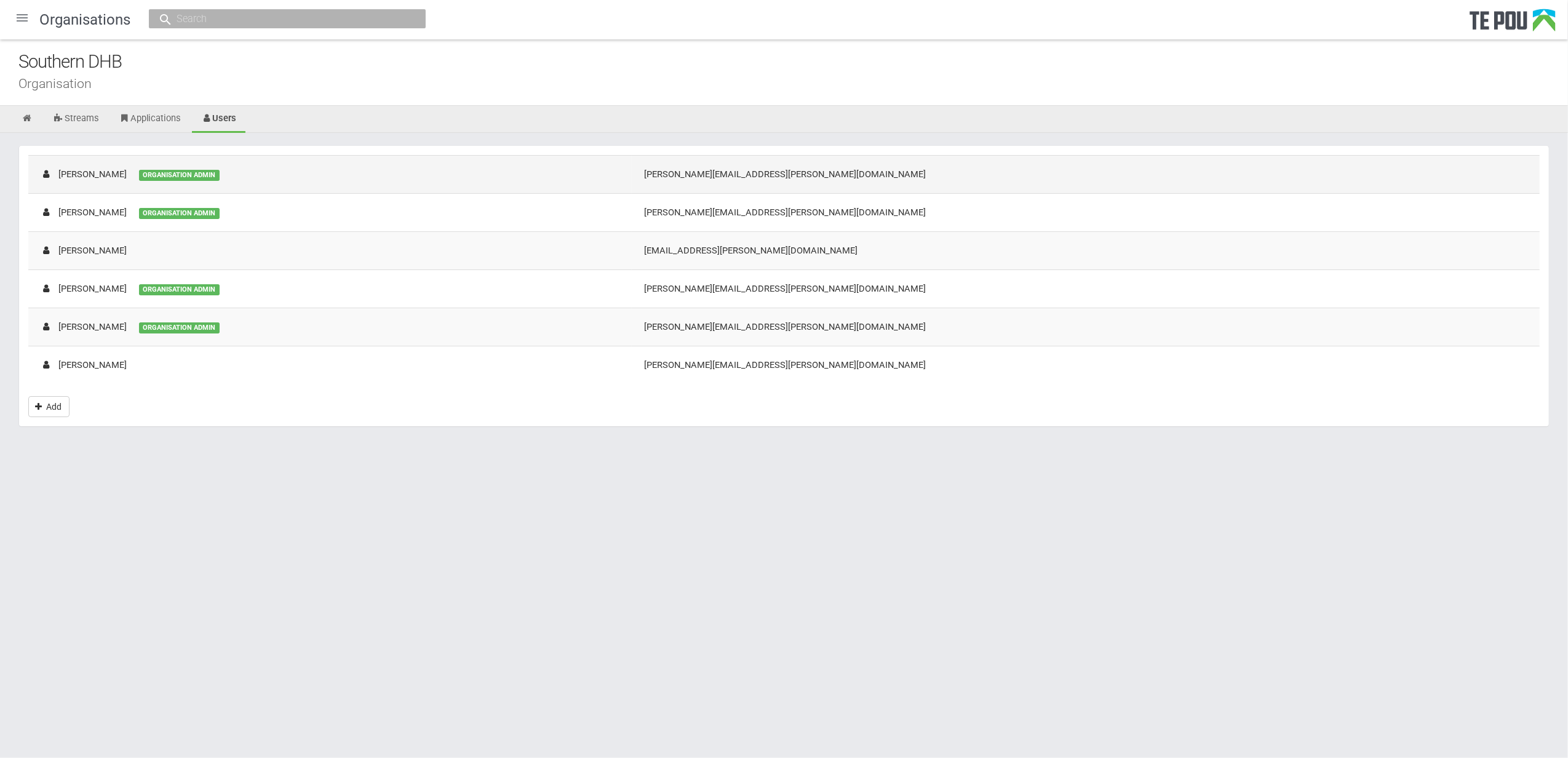
click at [103, 171] on div "[PERSON_NAME]" at bounding box center [83, 174] width 86 height 13
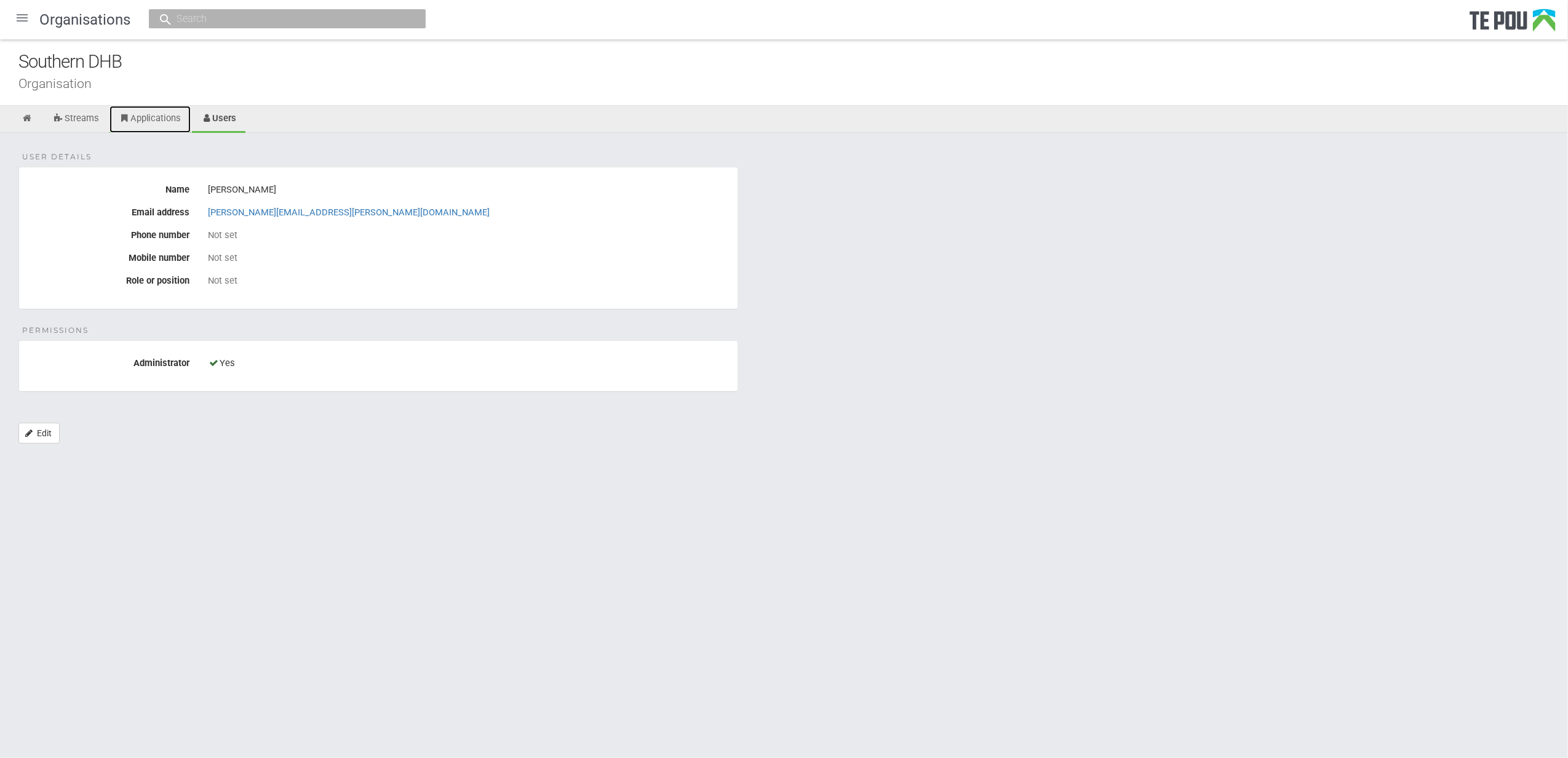
click at [168, 124] on link "Applications" at bounding box center [150, 119] width 81 height 27
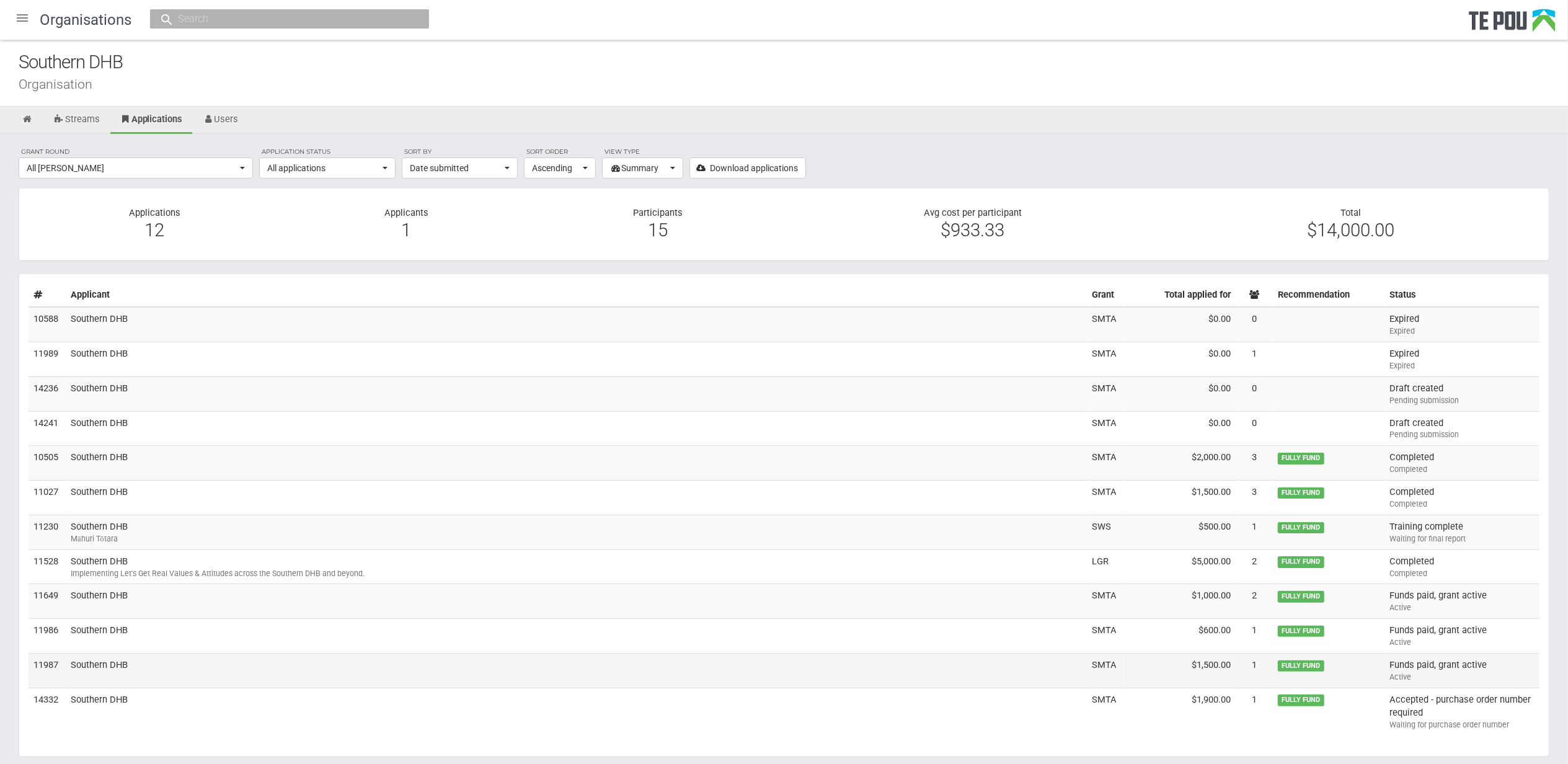
click at [128, 673] on td "Southern DHB" at bounding box center [577, 671] width 1022 height 35
click at [1065, 164] on div "Grant round All grant rounds All All grant rounds Let’s get real grants Let’s g…" at bounding box center [784, 458] width 1568 height 649
click at [953, 752] on section "Applicant Grant Total applied for Recommendation Status 10588 Southern DHB SMTA…" at bounding box center [784, 515] width 1531 height 484
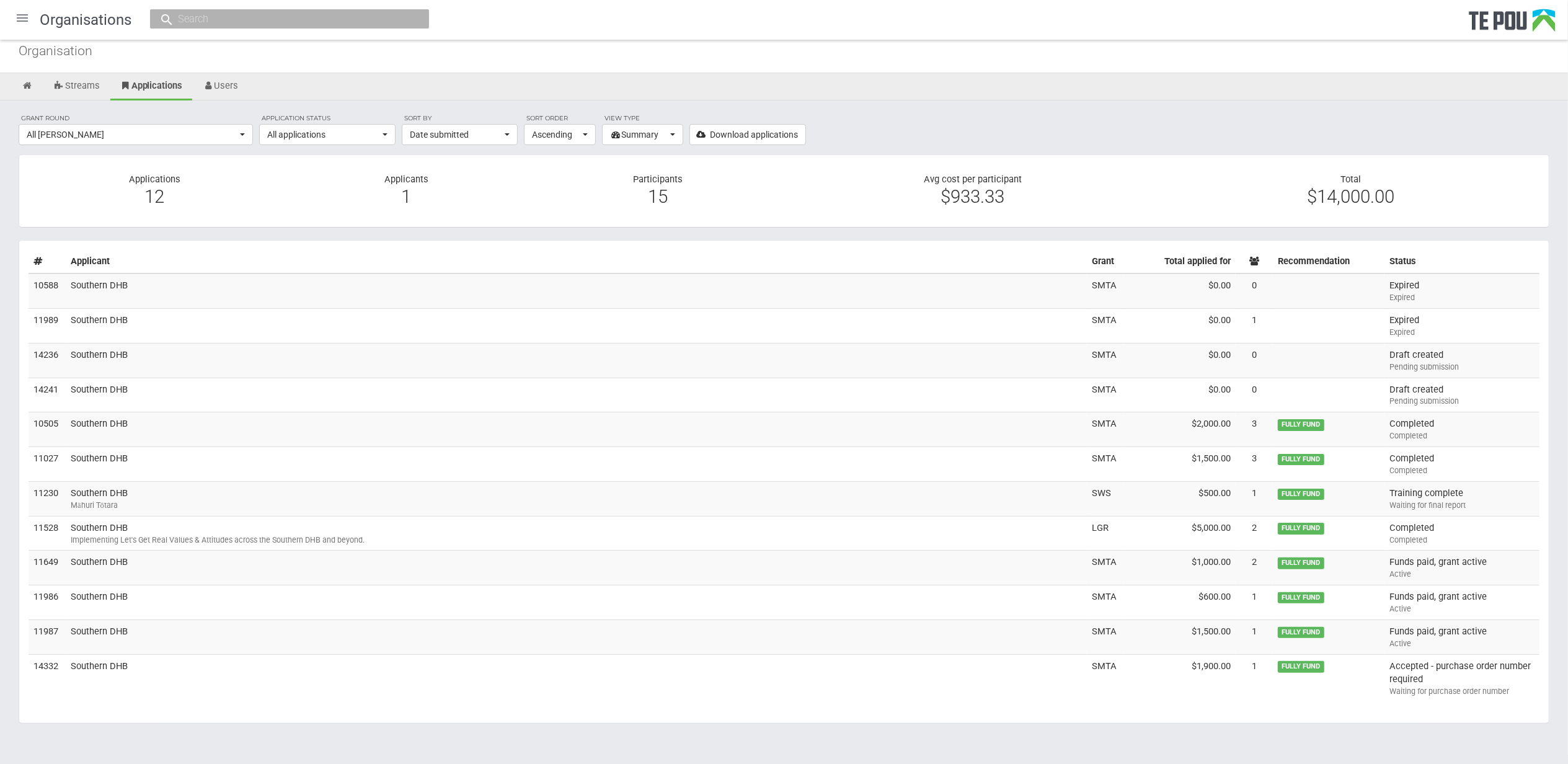
scroll to position [53, 0]
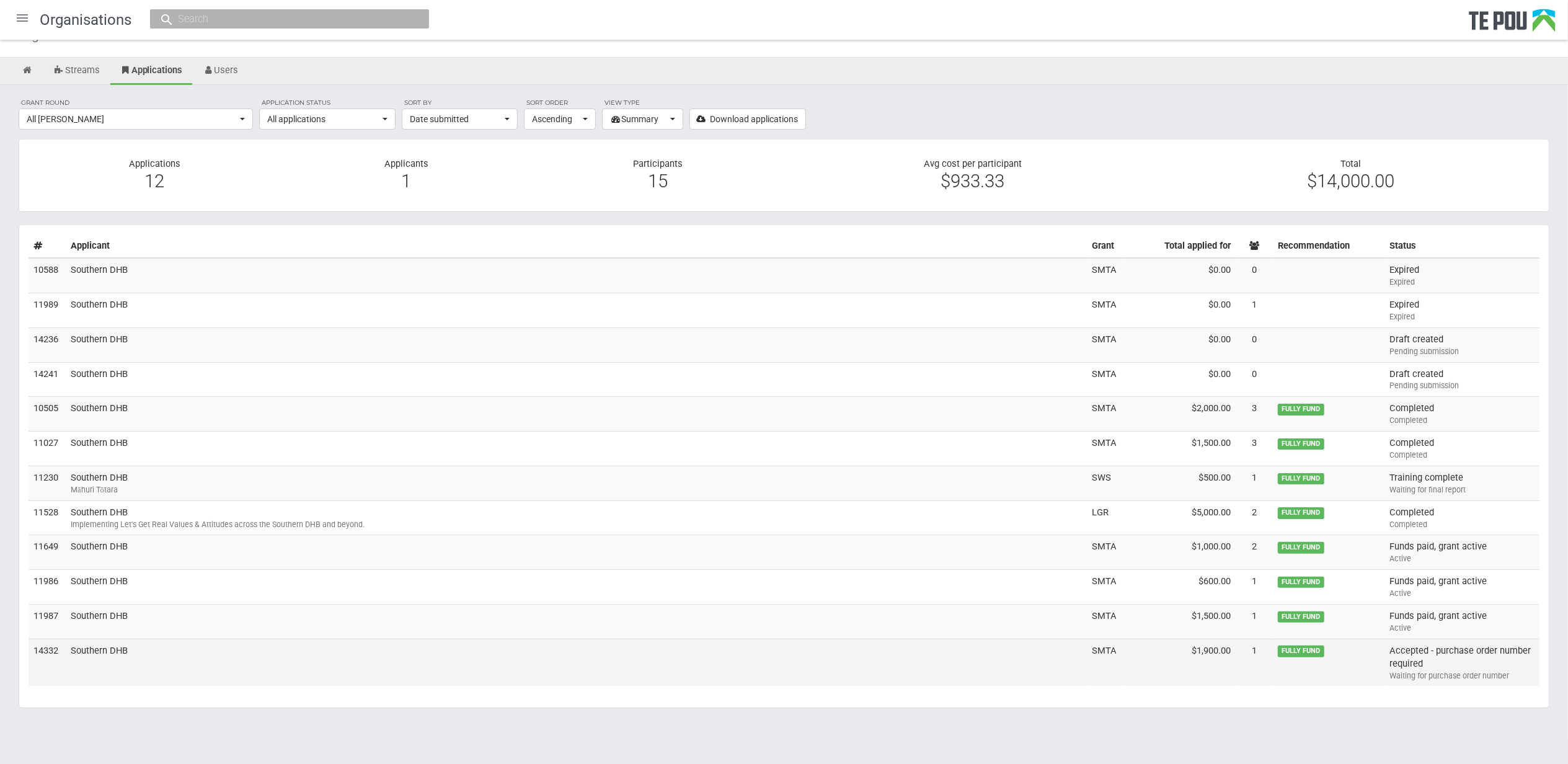
click at [106, 651] on td "Southern DHB" at bounding box center [577, 662] width 1022 height 47
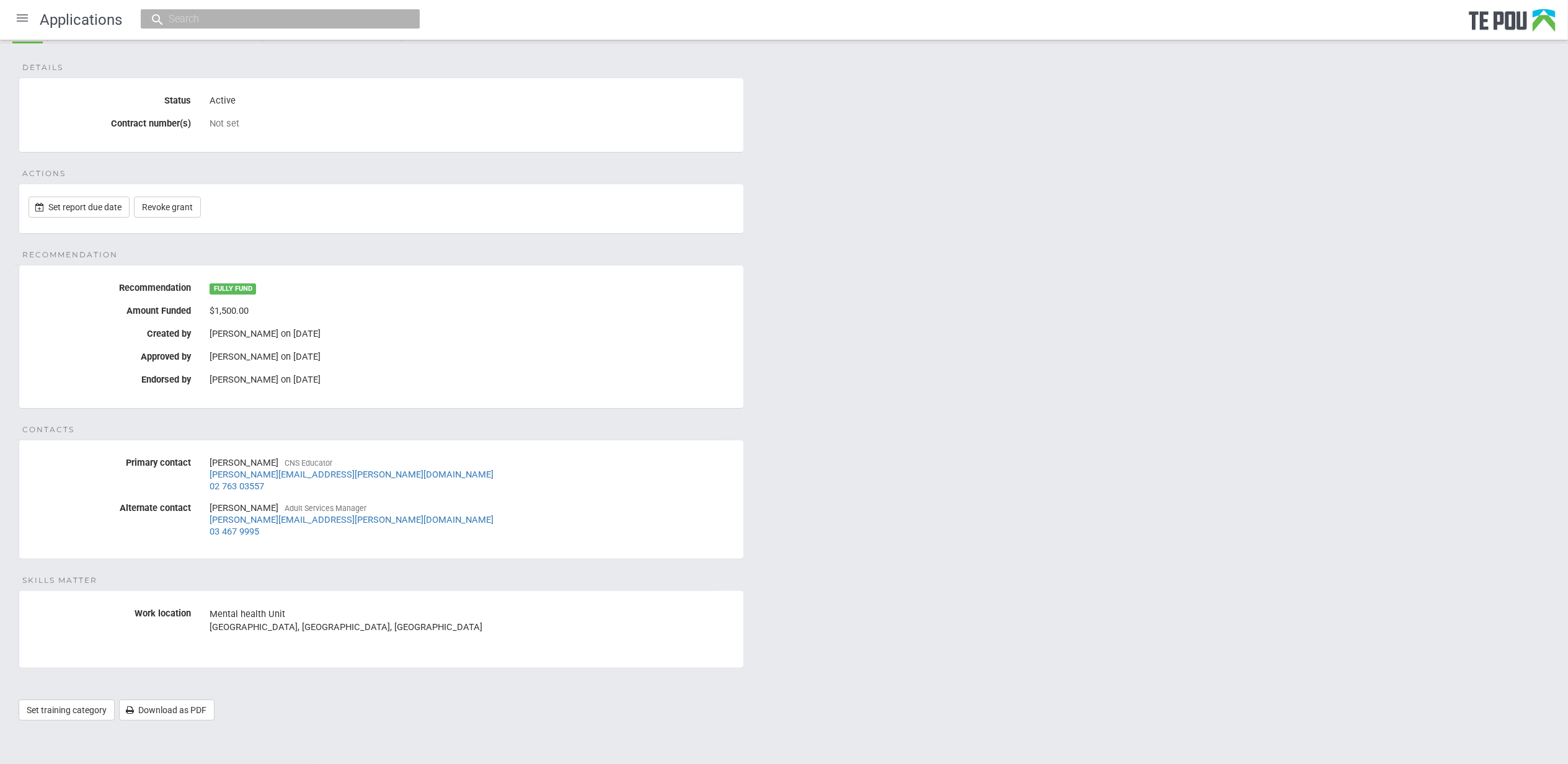
scroll to position [92, 0]
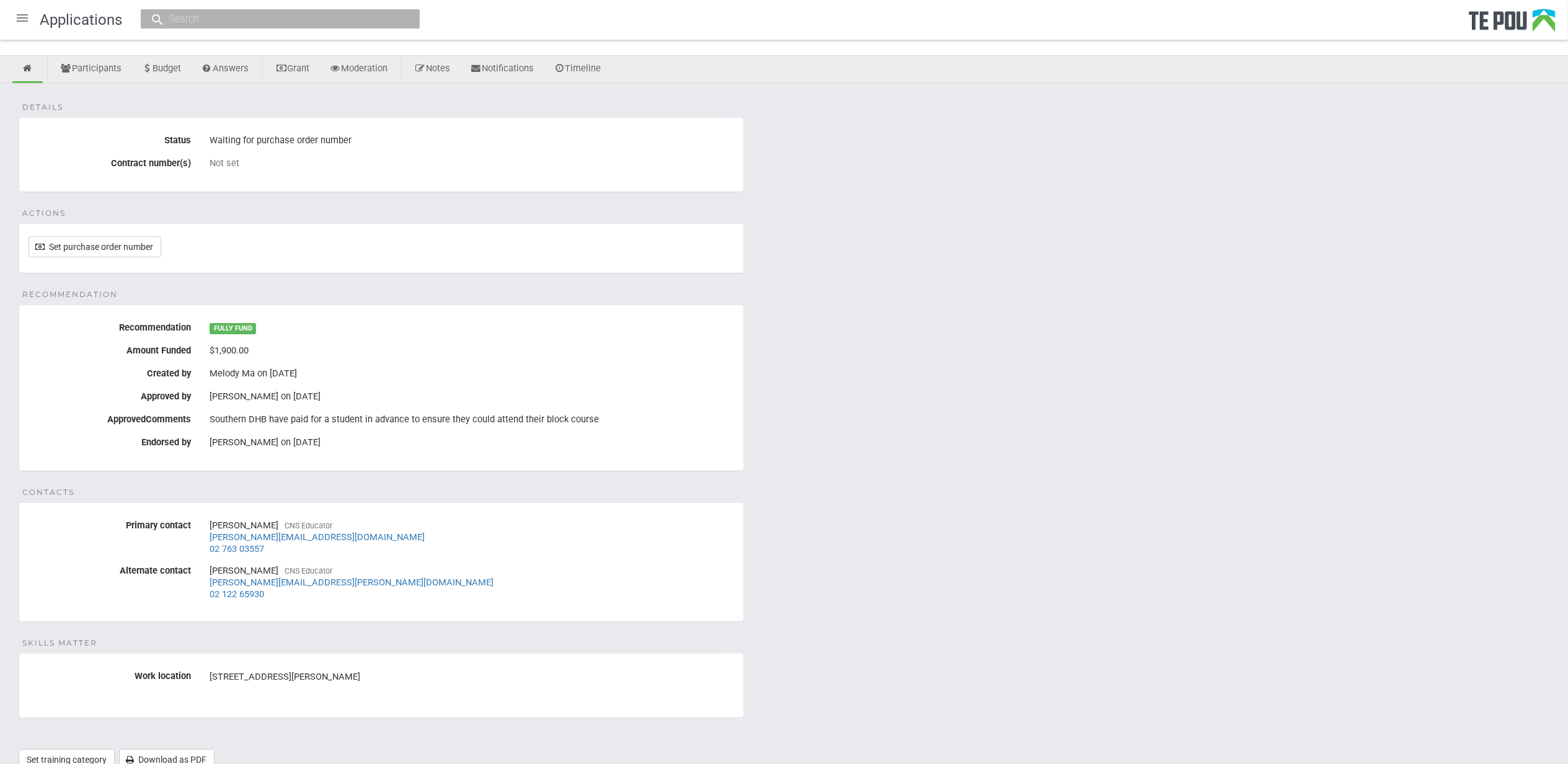
scroll to position [102, 0]
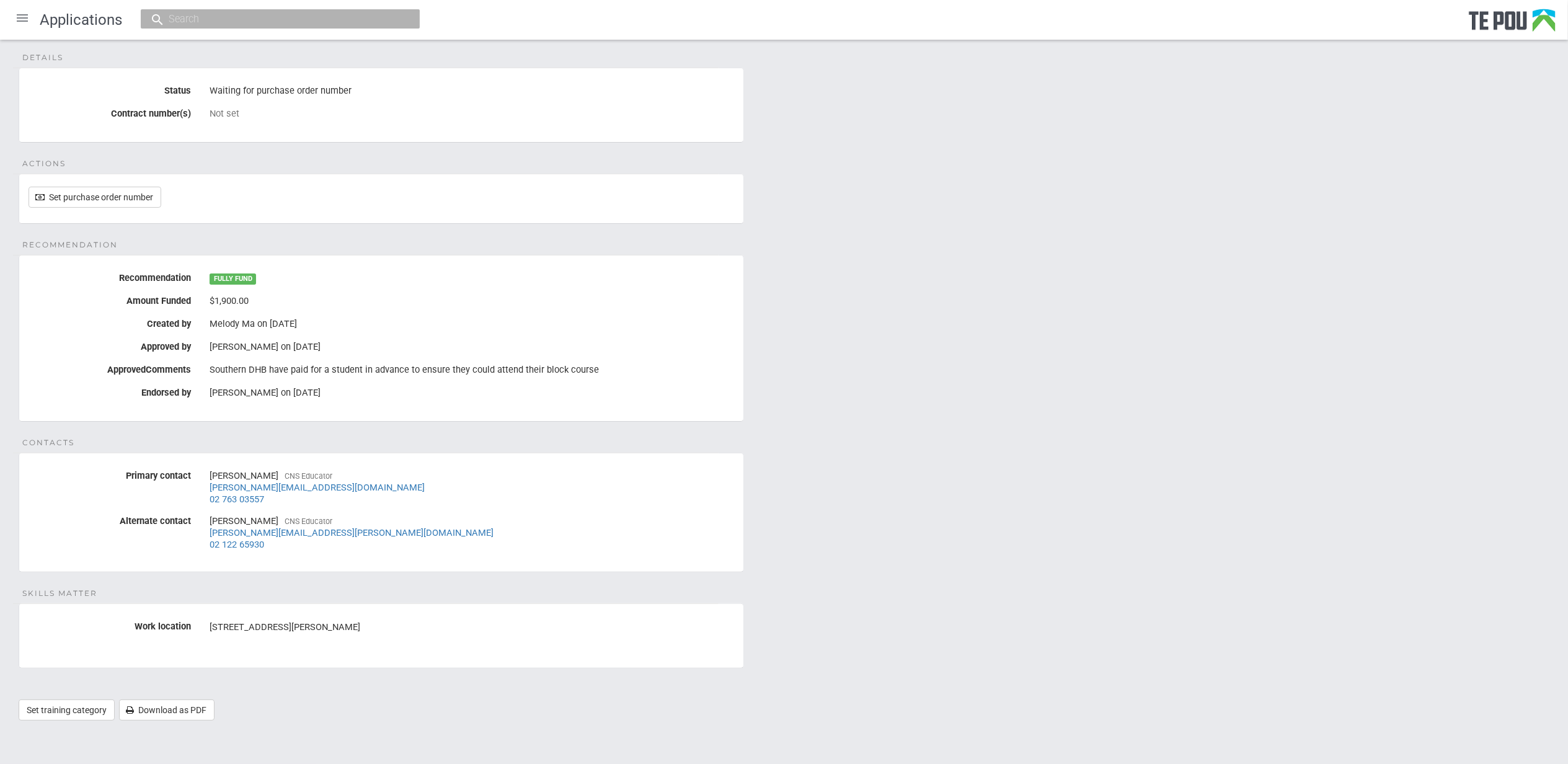
click at [1023, 504] on div "Details Status Waiting for purchase order number Contract number(s) Not set Act…" at bounding box center [784, 383] width 1568 height 700
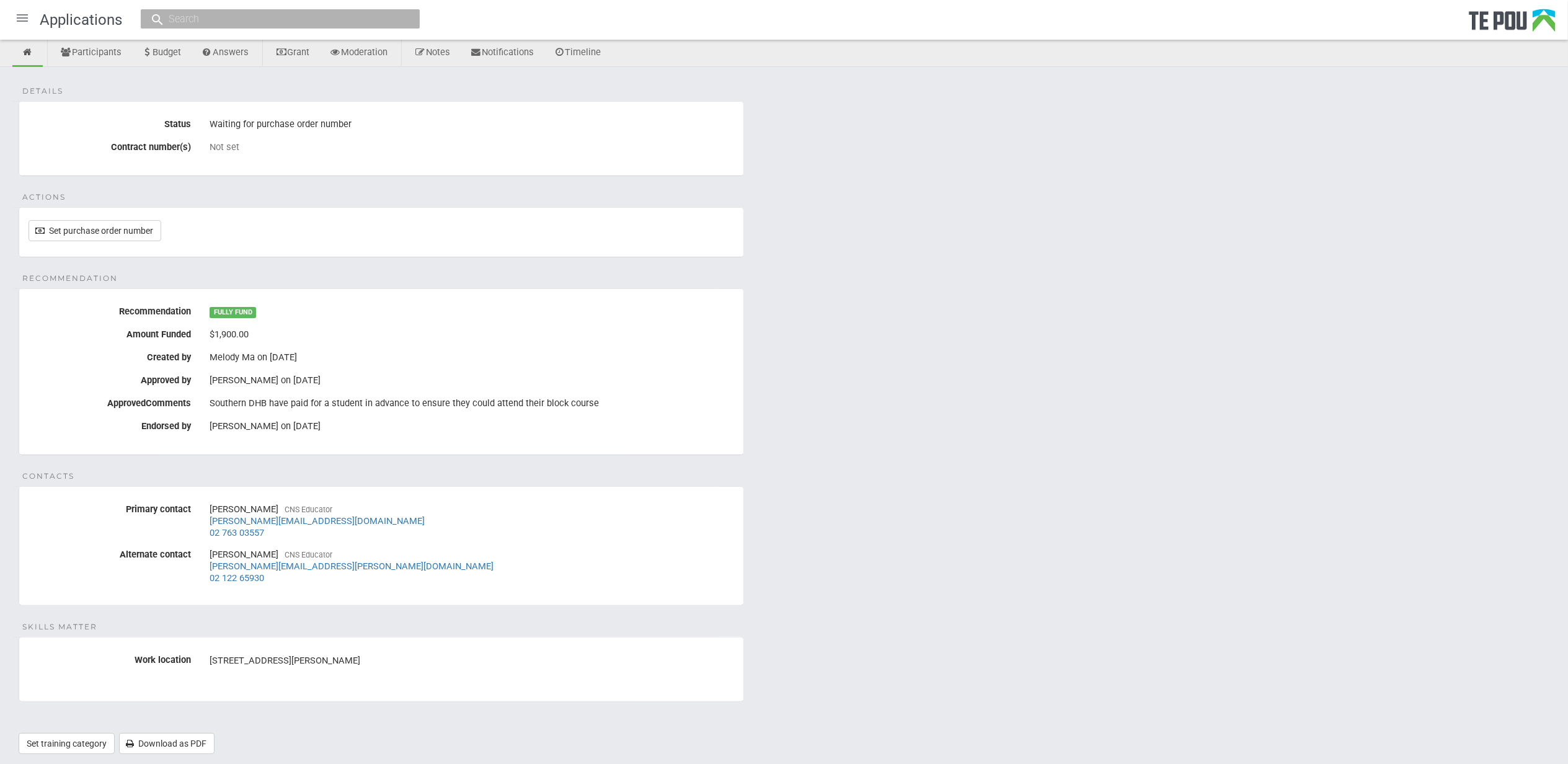
scroll to position [64, 0]
click at [107, 55] on link "Participants" at bounding box center [91, 55] width 80 height 27
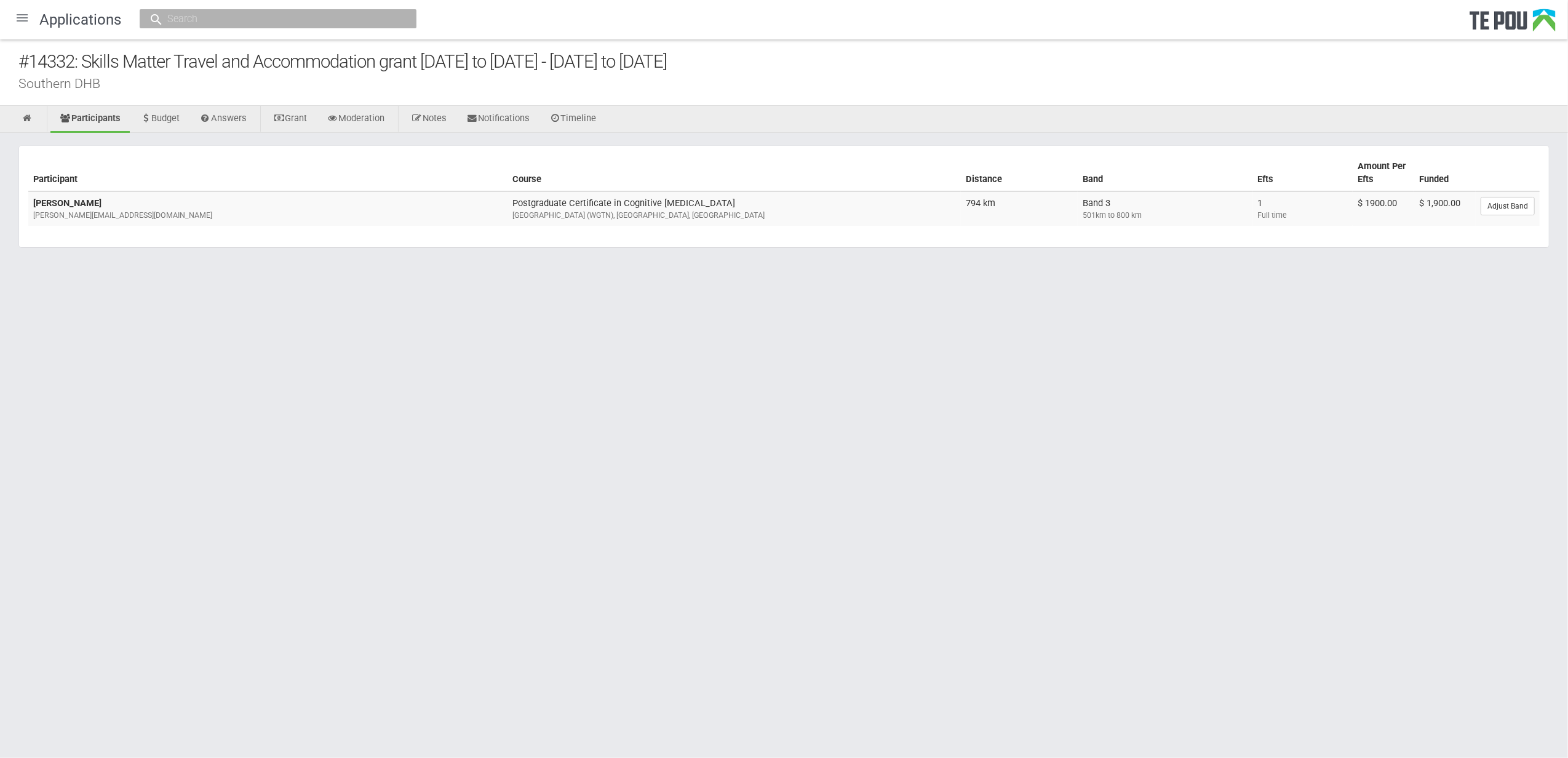
click at [451, 558] on html "Home Applications [PERSON_NAME] Applicants Organisations Individuals Moderation…" at bounding box center [784, 379] width 1568 height 758
click at [107, 220] on td "[PERSON_NAME] [PERSON_NAME][EMAIL_ADDRESS][DOMAIN_NAME]" at bounding box center [268, 209] width 479 height 34
drag, startPoint x: 847, startPoint y: 560, endPoint x: 854, endPoint y: 565, distance: 8.6
click at [849, 562] on html "Home Applications [PERSON_NAME] Applicants Organisations Individuals Moderation…" at bounding box center [784, 379] width 1568 height 758
click at [635, 613] on html "Home Applications [PERSON_NAME] Applicants Organisations Individuals Moderation…" at bounding box center [784, 379] width 1568 height 758
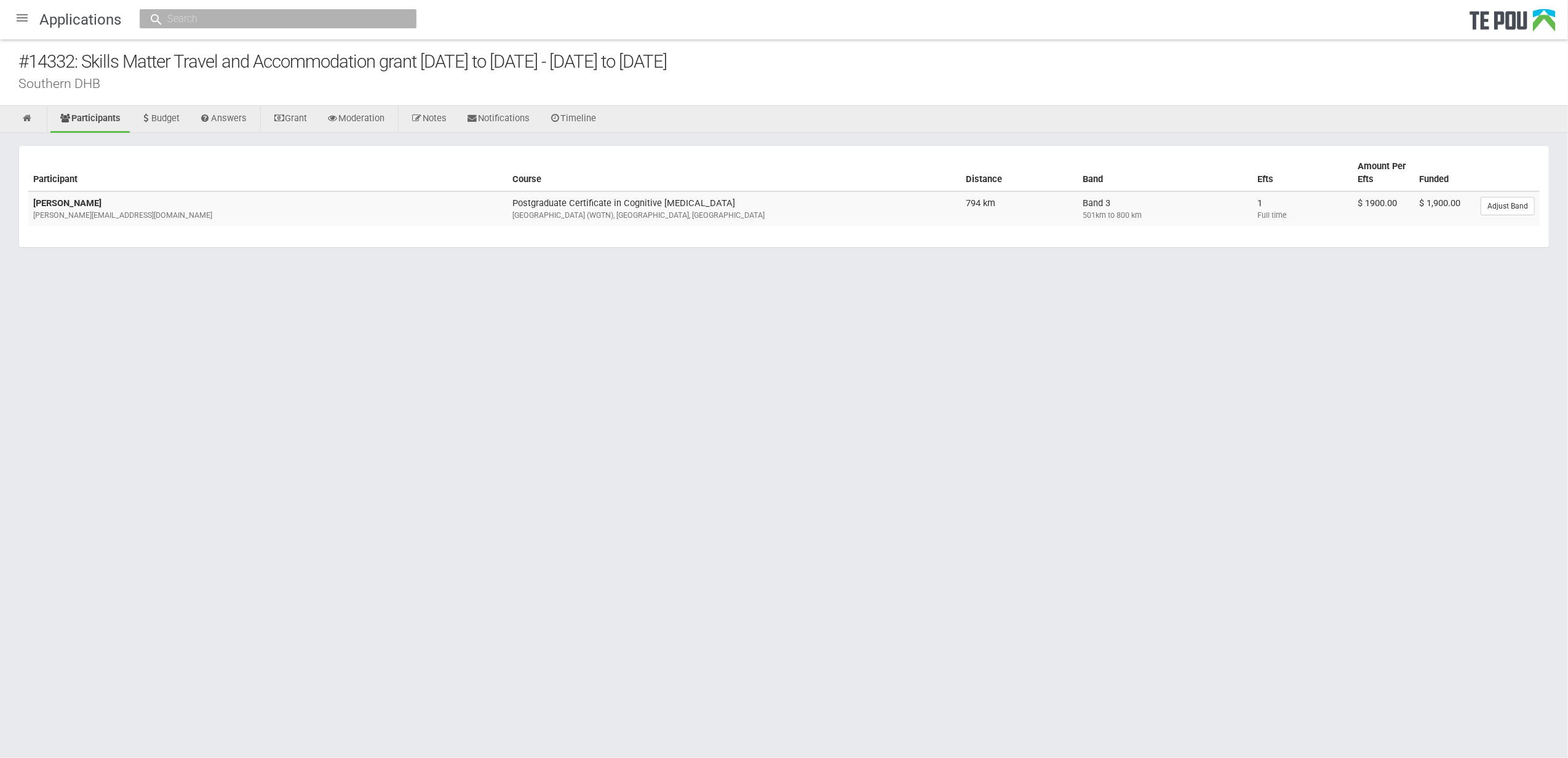
click at [692, 601] on html "Home Applications [PERSON_NAME] Applicants Organisations Individuals Moderation…" at bounding box center [784, 379] width 1568 height 758
click at [926, 606] on html "Home Applications [PERSON_NAME] Applicants Organisations Individuals Moderation…" at bounding box center [784, 379] width 1568 height 758
click at [887, 633] on html "Home Applications [PERSON_NAME] Applicants Organisations Individuals Moderation…" at bounding box center [784, 379] width 1568 height 758
